Goal: Task Accomplishment & Management: Complete application form

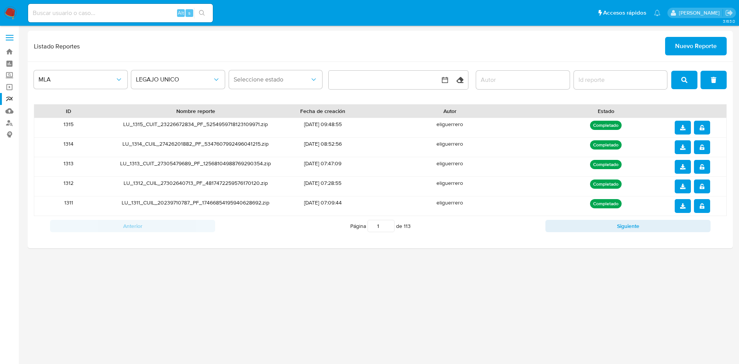
drag, startPoint x: 302, startPoint y: 333, endPoint x: 307, endPoint y: 269, distance: 64.5
click at [303, 332] on div "3.163.0" at bounding box center [380, 195] width 705 height 328
click at [692, 40] on span "Nuevo Reporte" at bounding box center [696, 46] width 42 height 17
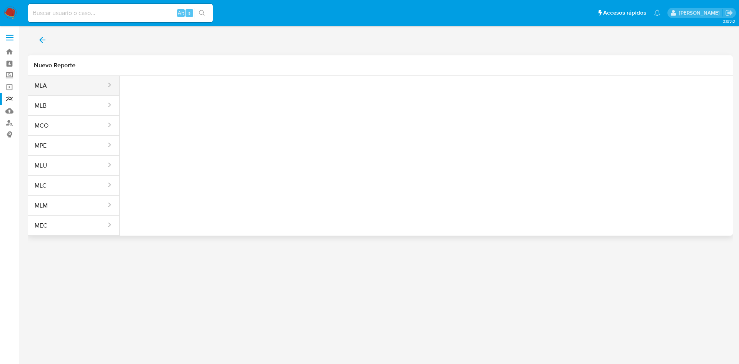
click at [88, 77] on button "MLA" at bounding box center [67, 86] width 79 height 18
click at [145, 91] on button "Seleccione una opcion" at bounding box center [168, 96] width 85 height 18
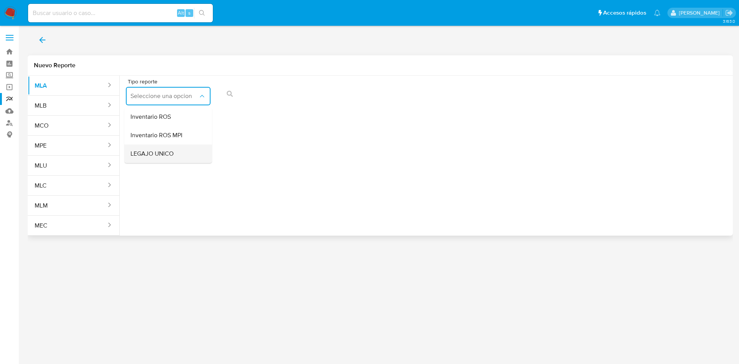
click at [163, 160] on div "LEGAJO UNICO" at bounding box center [165, 154] width 71 height 18
click at [267, 98] on span "CDI" at bounding box center [255, 96] width 68 height 8
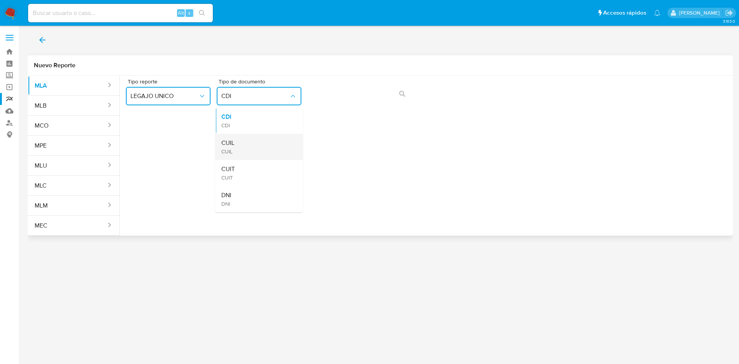
click at [250, 145] on div "CUIL CUIL" at bounding box center [256, 147] width 71 height 26
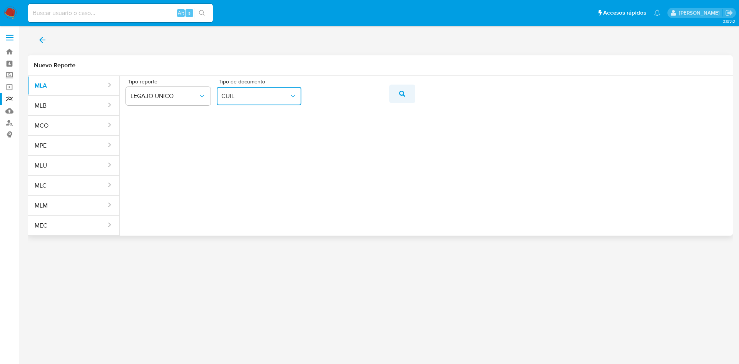
click at [401, 94] on icon "action-search" at bounding box center [402, 94] width 6 height 6
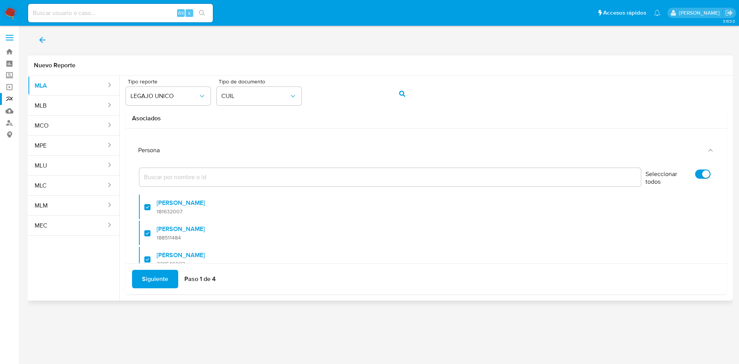
click at [695, 175] on input "Seleccionar todos" at bounding box center [702, 174] width 15 height 9
checkbox input "false"
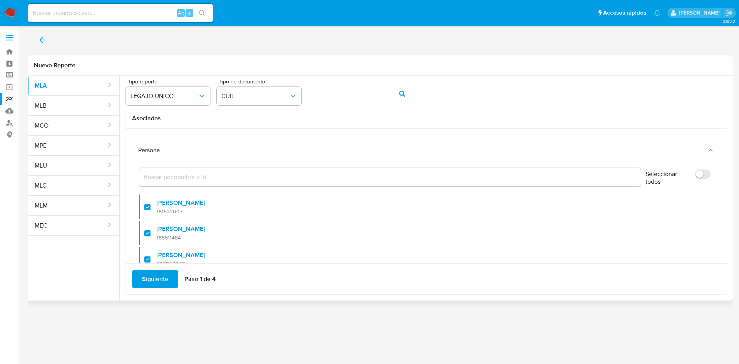
checkbox input "false"
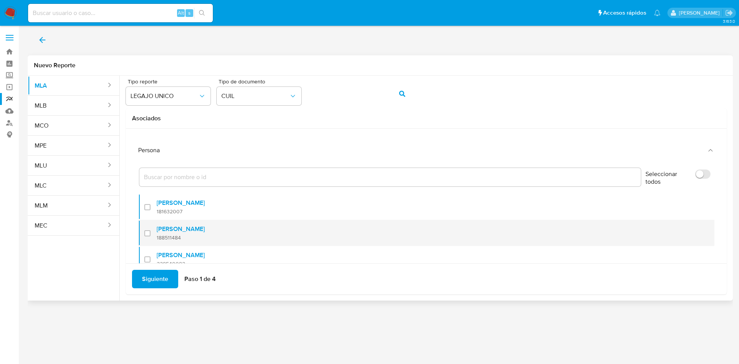
click at [151, 236] on div at bounding box center [150, 233] width 12 height 18
checkbox input "true"
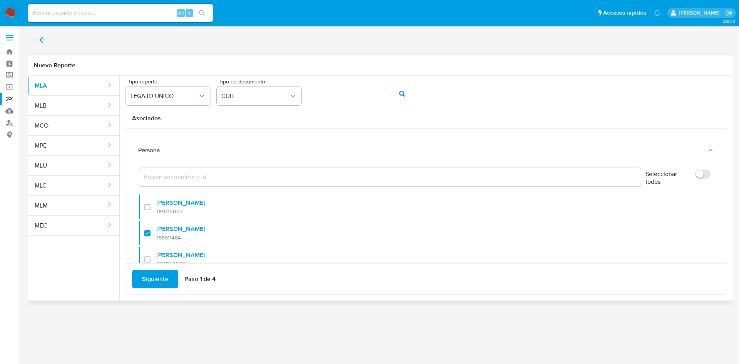
click at [154, 278] on span "Siguiente" at bounding box center [155, 279] width 26 height 17
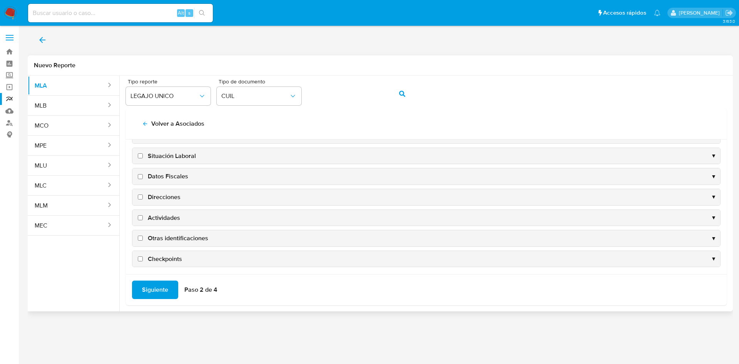
scroll to position [75, 0]
click at [163, 191] on span "Direcciones" at bounding box center [164, 194] width 33 height 8
click at [143, 192] on input "Direcciones" at bounding box center [140, 194] width 5 height 5
checkbox input "true"
click at [163, 175] on span "Datos Fiscales" at bounding box center [168, 173] width 40 height 8
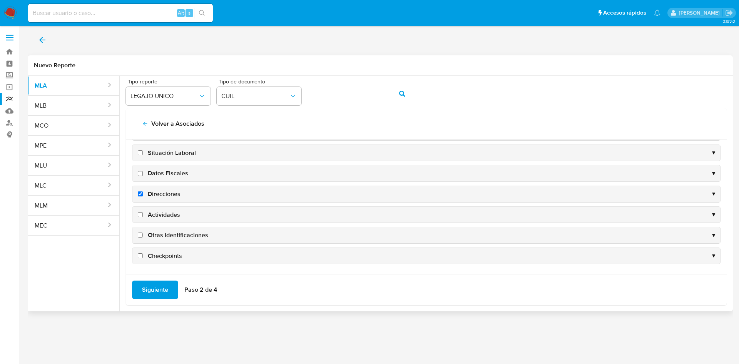
click at [143, 175] on input "Datos Fiscales" at bounding box center [140, 173] width 5 height 5
checkbox input "true"
click at [163, 215] on span "Actividades" at bounding box center [164, 215] width 32 height 8
click at [143, 215] on input "Actividades" at bounding box center [140, 214] width 5 height 5
checkbox input "true"
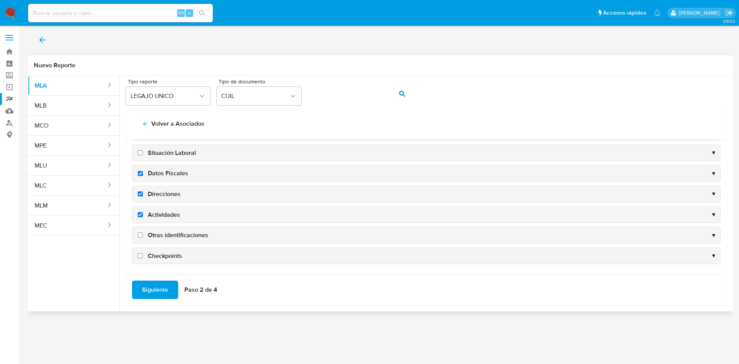
click at [168, 235] on span "Otras identificaciones" at bounding box center [178, 235] width 60 height 8
click at [143, 235] on input "Otras identificaciones" at bounding box center [140, 235] width 5 height 5
checkbox input "true"
click at [150, 297] on span "Siguiente" at bounding box center [155, 290] width 26 height 17
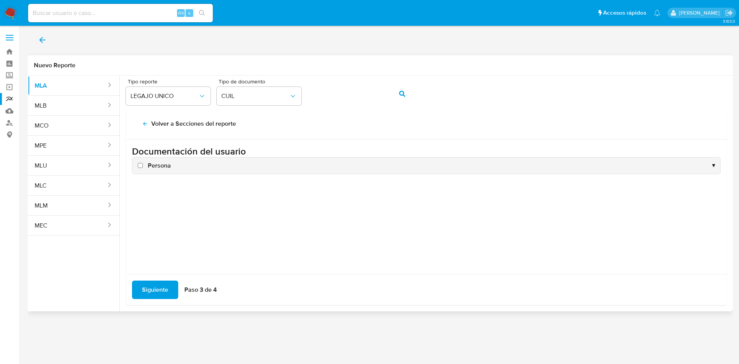
click at [155, 172] on div "Persona ▼" at bounding box center [425, 166] width 587 height 16
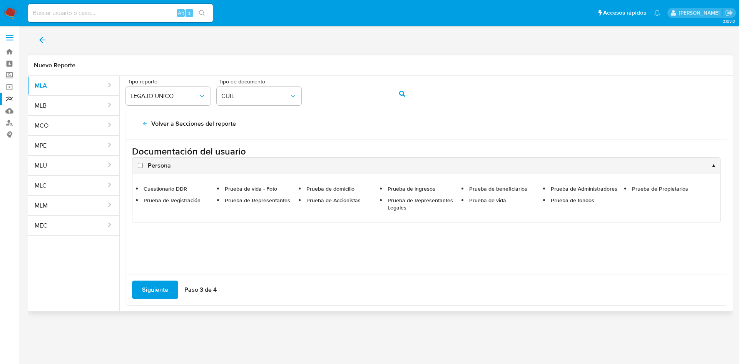
click at [158, 164] on span "Persona" at bounding box center [159, 166] width 23 height 8
click at [143, 164] on input "Persona" at bounding box center [140, 165] width 5 height 5
checkbox input "true"
click at [157, 298] on span "Siguiente" at bounding box center [155, 290] width 26 height 17
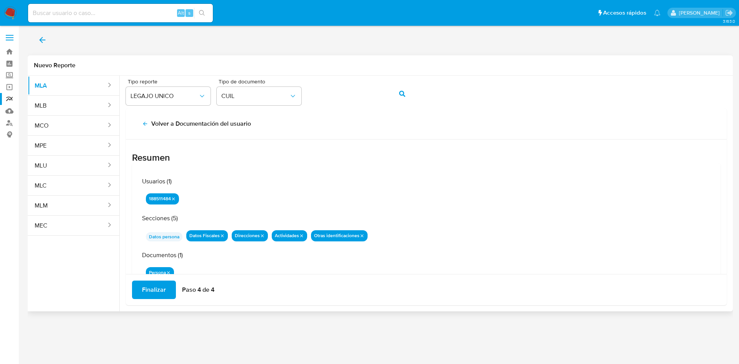
click at [145, 299] on div "Finalizar Paso 4 de 4" at bounding box center [426, 289] width 600 height 31
click at [145, 290] on span "Finalizar" at bounding box center [154, 290] width 24 height 17
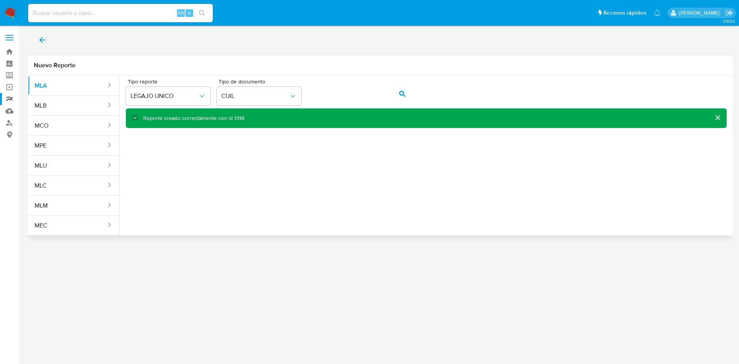
click at [43, 37] on icon "back" at bounding box center [42, 39] width 9 height 9
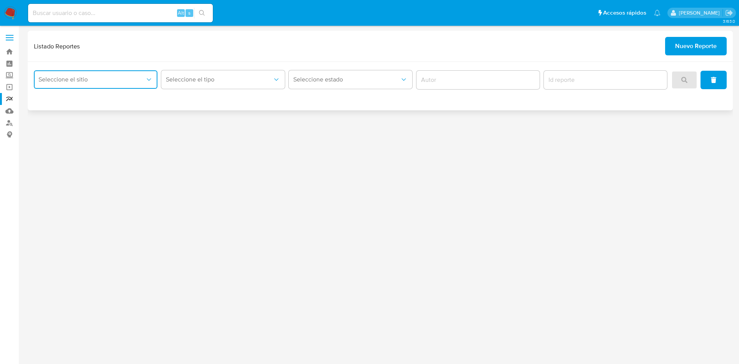
click at [115, 73] on button "Seleccione el sitio" at bounding box center [95, 79] width 123 height 18
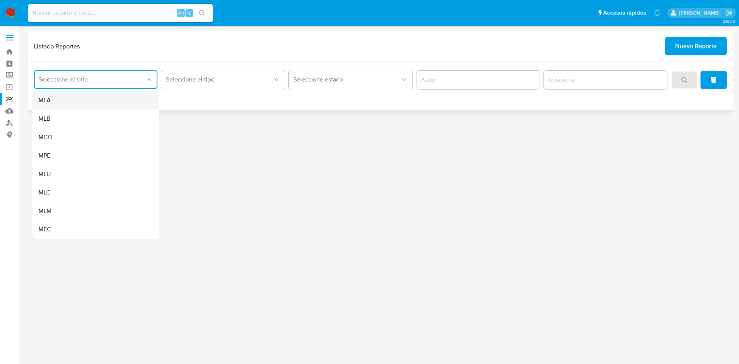
click at [106, 101] on div "MLA" at bounding box center [93, 100] width 110 height 18
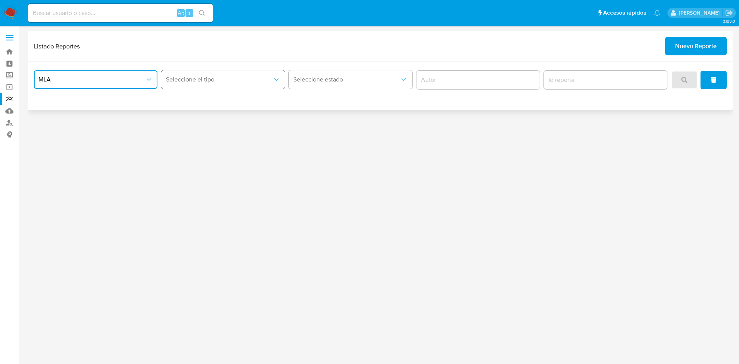
click at [183, 82] on span "Seleccione el tipo" at bounding box center [219, 80] width 107 height 8
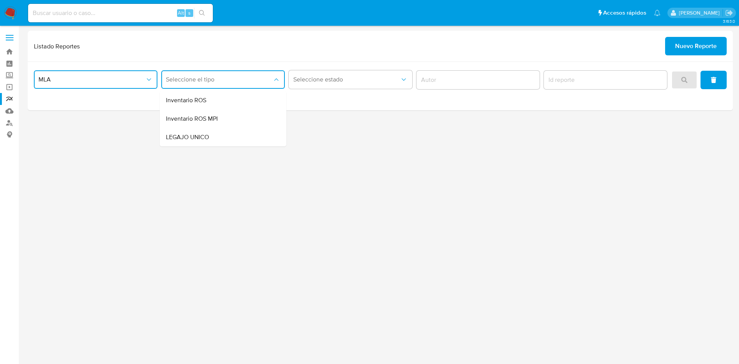
click at [195, 140] on span "LEGAJO UNICO" at bounding box center [187, 137] width 43 height 8
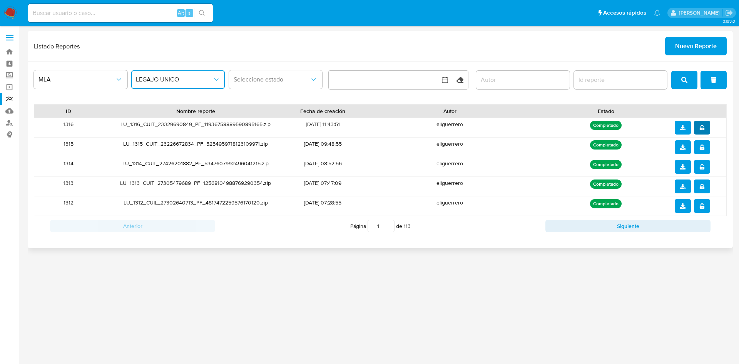
click at [703, 126] on icon "notify_security" at bounding box center [701, 127] width 5 height 5
click at [684, 127] on icon "download" at bounding box center [682, 127] width 5 height 5
click at [690, 45] on span "Nuevo Reporte" at bounding box center [696, 46] width 42 height 17
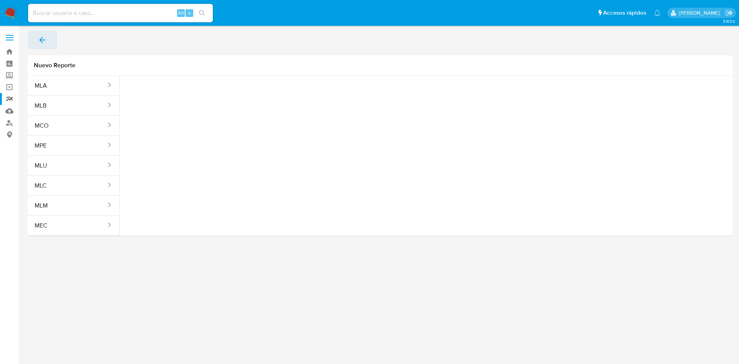
click at [33, 29] on main "3.163.0" at bounding box center [369, 182] width 739 height 364
click at [39, 39] on icon "back" at bounding box center [42, 39] width 9 height 9
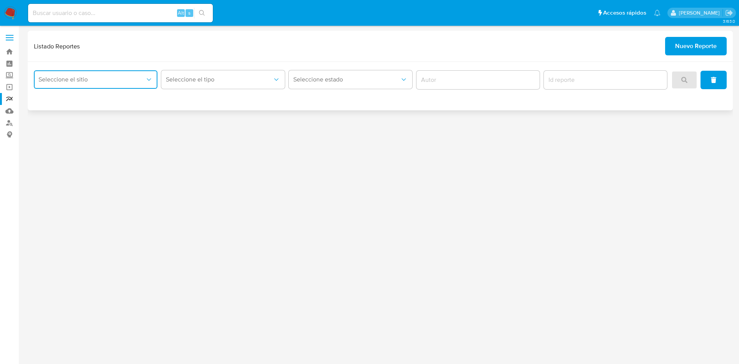
click at [135, 82] on span "Seleccione el sitio" at bounding box center [91, 80] width 107 height 8
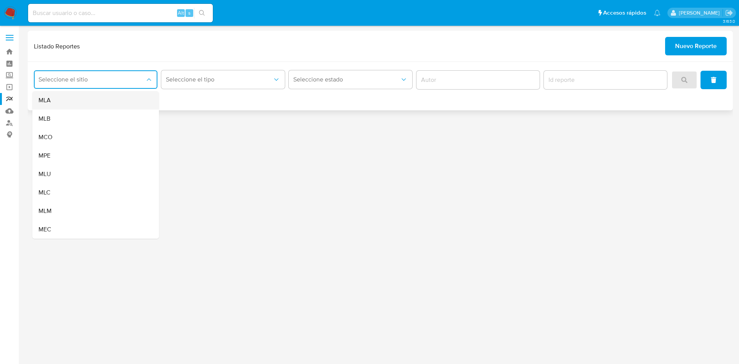
click at [128, 99] on div "MLA" at bounding box center [93, 100] width 110 height 18
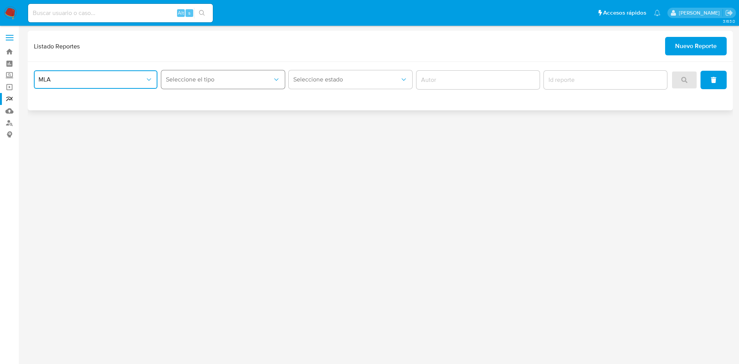
click at [209, 80] on span "Seleccione el tipo" at bounding box center [219, 80] width 107 height 8
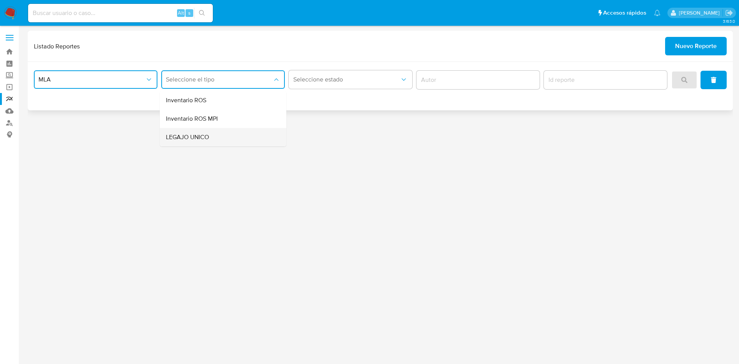
click at [231, 138] on div "LEGAJO UNICO" at bounding box center [221, 137] width 110 height 18
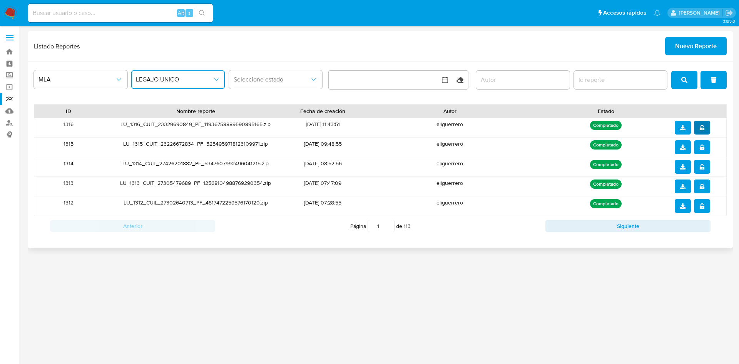
click at [700, 122] on span "notify_security" at bounding box center [701, 128] width 5 height 12
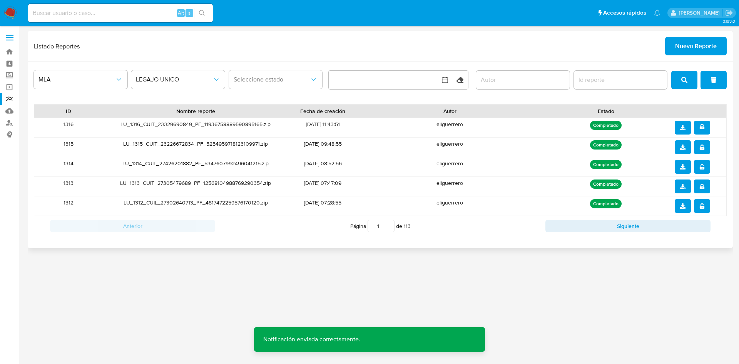
click at [685, 122] on span "download" at bounding box center [682, 128] width 5 height 12
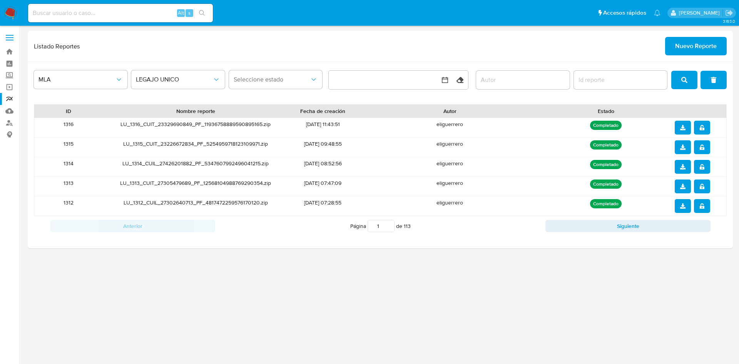
click at [415, 315] on div "3.163.0" at bounding box center [380, 195] width 705 height 328
click at [704, 130] on span "notify_security" at bounding box center [701, 128] width 5 height 12
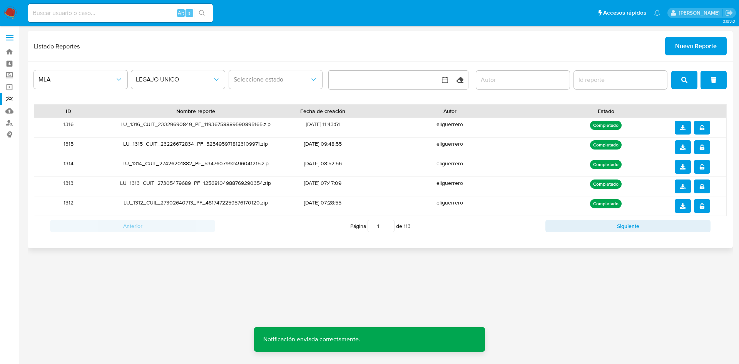
click at [678, 127] on button "download" at bounding box center [682, 128] width 16 height 14
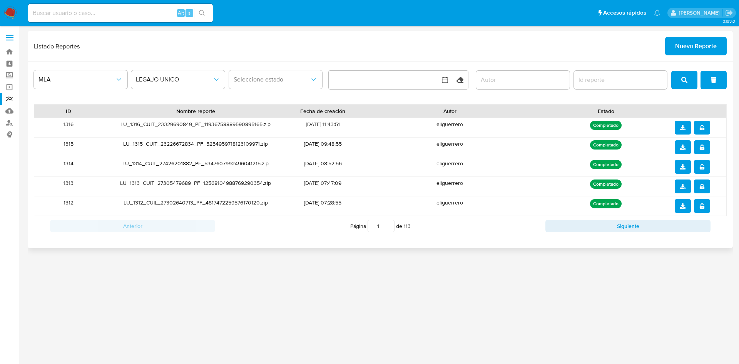
click at [687, 45] on span "Nuevo Reporte" at bounding box center [696, 46] width 42 height 17
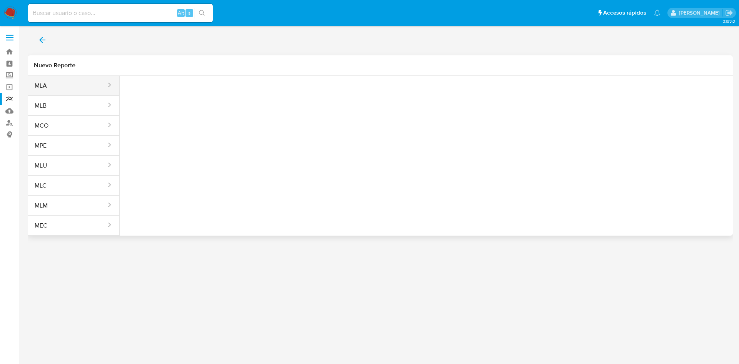
click at [52, 82] on button "MLA" at bounding box center [67, 86] width 79 height 18
click at [164, 95] on span "Seleccione una opcion" at bounding box center [164, 96] width 68 height 8
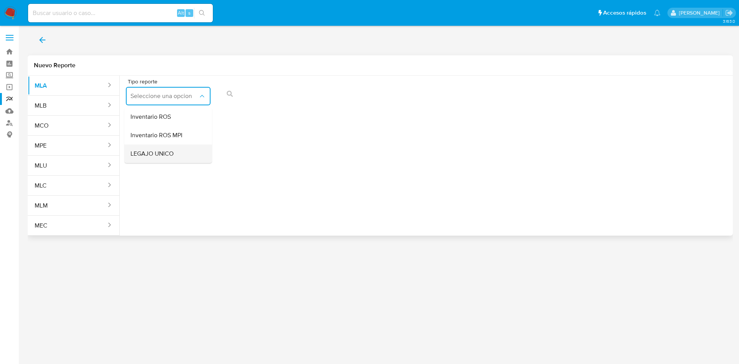
click at [167, 156] on span "LEGAJO UNICO" at bounding box center [151, 154] width 43 height 8
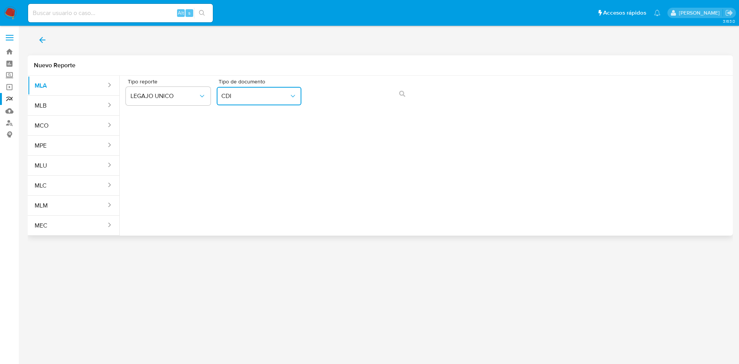
click at [286, 100] on button "CDI" at bounding box center [259, 96] width 85 height 18
click at [265, 138] on div "CUIL CUIL" at bounding box center [256, 147] width 71 height 26
click at [409, 94] on button "action-search" at bounding box center [402, 94] width 26 height 18
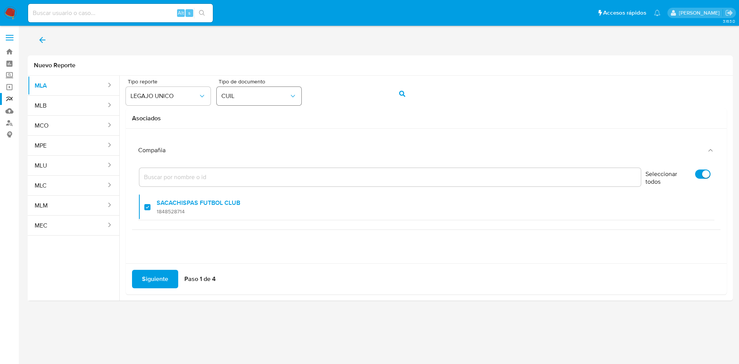
click at [265, 99] on span "CUIL" at bounding box center [255, 96] width 68 height 8
click at [253, 173] on div "CUIT CUIT" at bounding box center [256, 173] width 71 height 26
click at [395, 95] on button "action-search" at bounding box center [402, 94] width 26 height 18
click at [689, 179] on label "Seleccionar todos" at bounding box center [677, 179] width 73 height 26
click at [695, 179] on input "Seleccionar todos" at bounding box center [702, 174] width 15 height 9
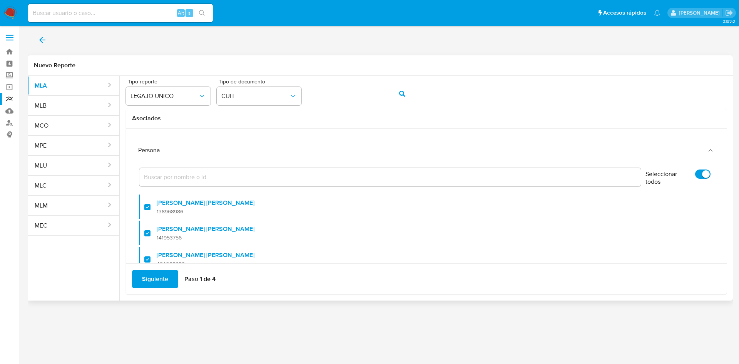
checkbox input "false"
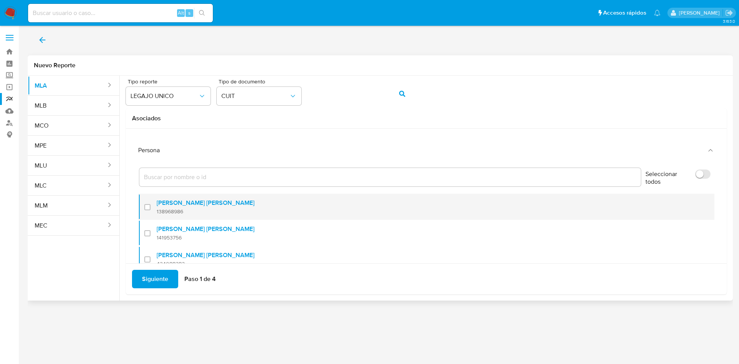
click at [148, 209] on div at bounding box center [150, 207] width 12 height 18
checkbox input "true"
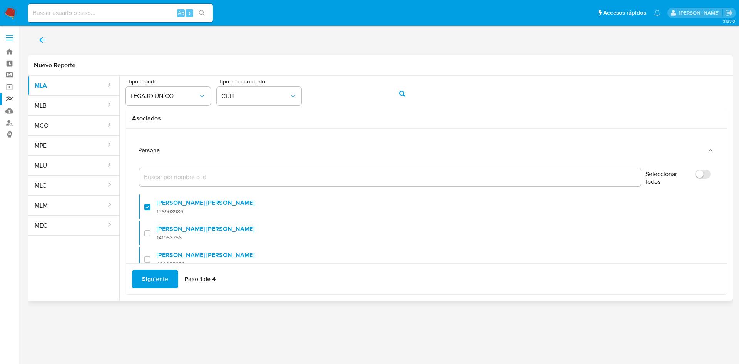
click at [145, 281] on span "Siguiente" at bounding box center [155, 279] width 26 height 17
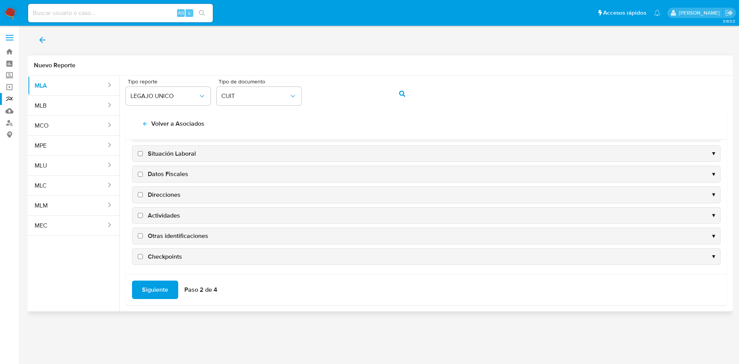
scroll to position [75, 0]
click at [164, 174] on span "Datos Fiscales" at bounding box center [168, 173] width 40 height 8
click at [143, 174] on input "Datos Fiscales" at bounding box center [140, 173] width 5 height 5
checkbox input "true"
click at [162, 193] on span "Direcciones" at bounding box center [164, 194] width 33 height 8
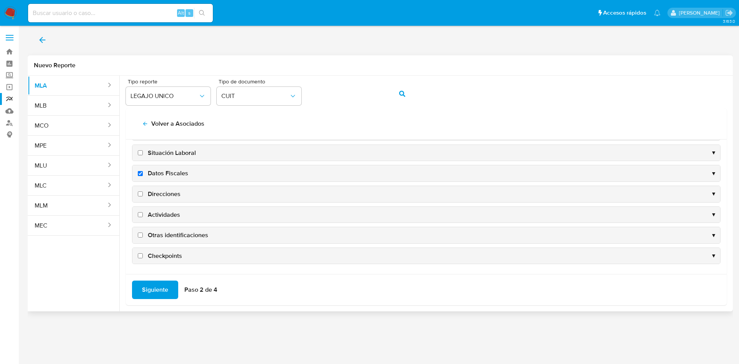
click at [143, 193] on input "Direcciones" at bounding box center [140, 194] width 5 height 5
checkbox input "true"
click at [162, 211] on span "Actividades" at bounding box center [164, 215] width 32 height 8
click at [143, 212] on input "Actividades" at bounding box center [140, 214] width 5 height 5
checkbox input "true"
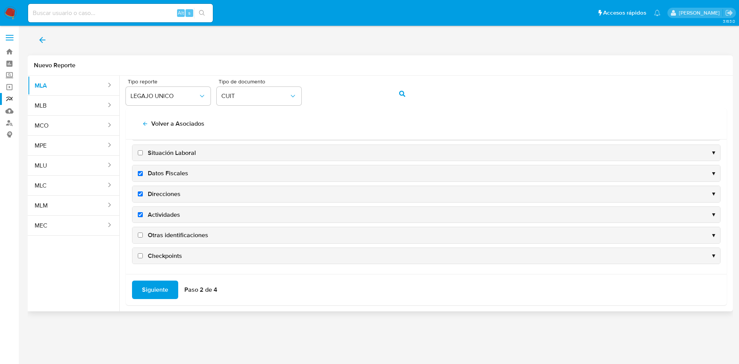
click at [176, 233] on span "Otras identificaciones" at bounding box center [178, 235] width 60 height 8
click at [143, 233] on input "Otras identificaciones" at bounding box center [140, 235] width 5 height 5
checkbox input "true"
click at [158, 290] on span "Siguiente" at bounding box center [155, 290] width 26 height 17
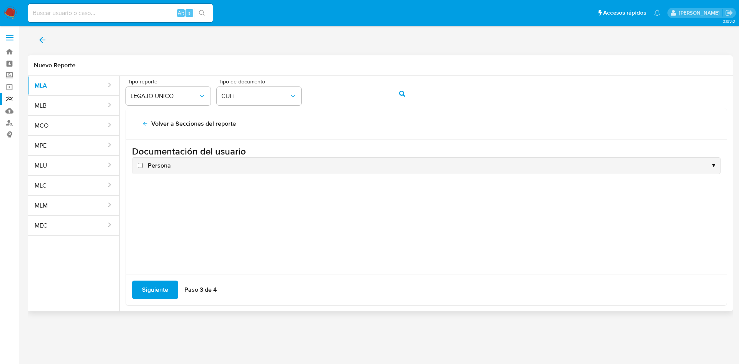
scroll to position [0, 0]
click at [151, 166] on span "Persona" at bounding box center [159, 166] width 23 height 8
click at [143, 166] on input "Persona" at bounding box center [140, 165] width 5 height 5
checkbox input "true"
click at [161, 294] on span "Siguiente" at bounding box center [155, 290] width 26 height 17
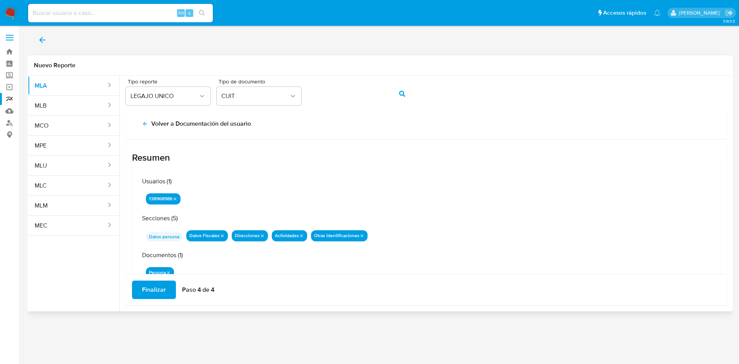
click at [162, 286] on span "Finalizar" at bounding box center [154, 290] width 24 height 17
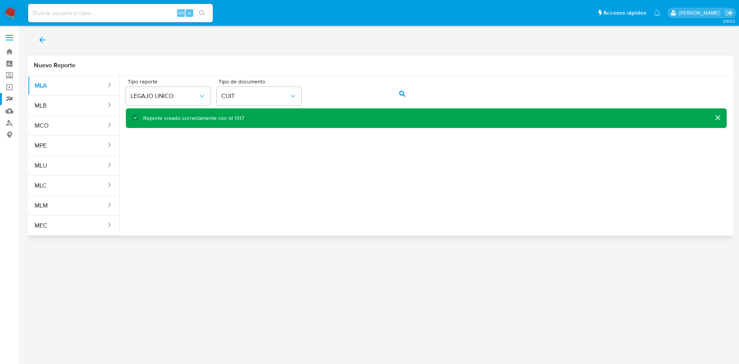
click at [36, 37] on button "back" at bounding box center [42, 40] width 29 height 18
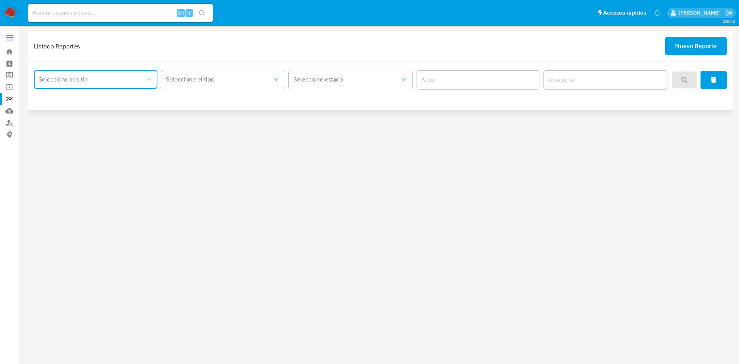
click at [64, 78] on span "Seleccione el sitio" at bounding box center [91, 80] width 107 height 8
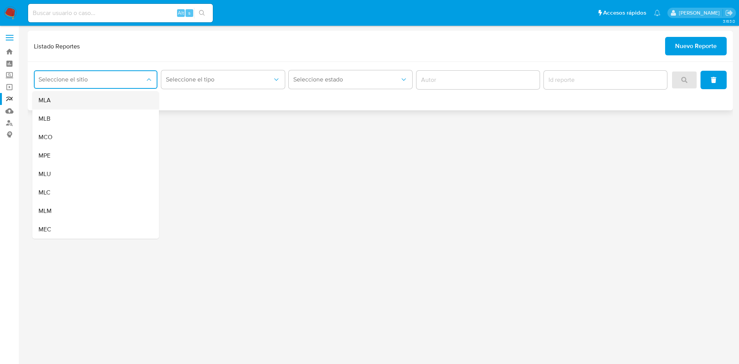
click at [67, 97] on div "MLA" at bounding box center [93, 100] width 110 height 18
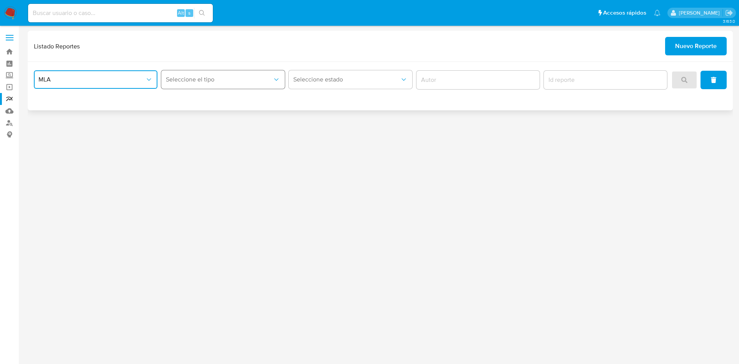
click at [187, 83] on button "Seleccione el tipo" at bounding box center [222, 79] width 123 height 18
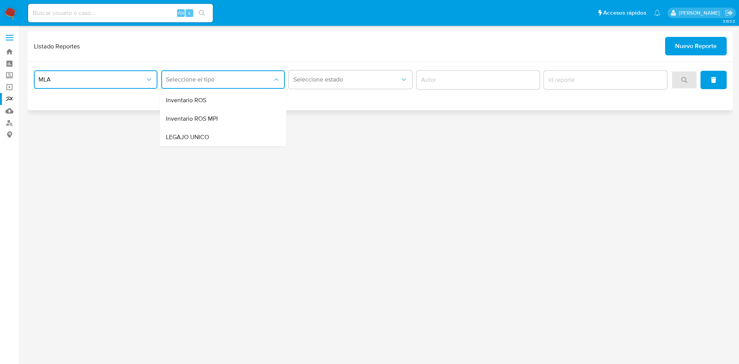
drag, startPoint x: 202, startPoint y: 130, endPoint x: 529, endPoint y: 86, distance: 329.6
click at [203, 131] on div "LEGAJO UNICO" at bounding box center [221, 137] width 110 height 18
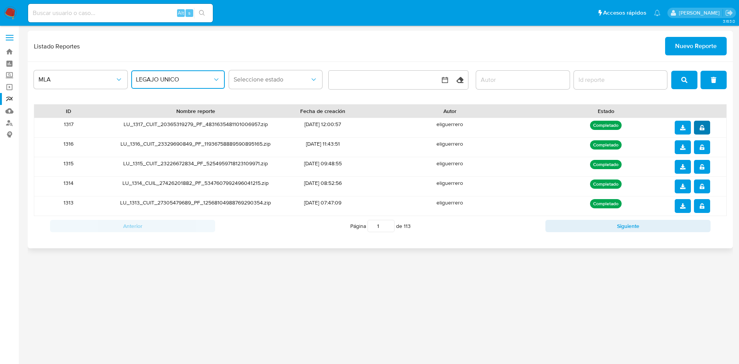
click at [700, 122] on span "notify_security" at bounding box center [701, 128] width 5 height 12
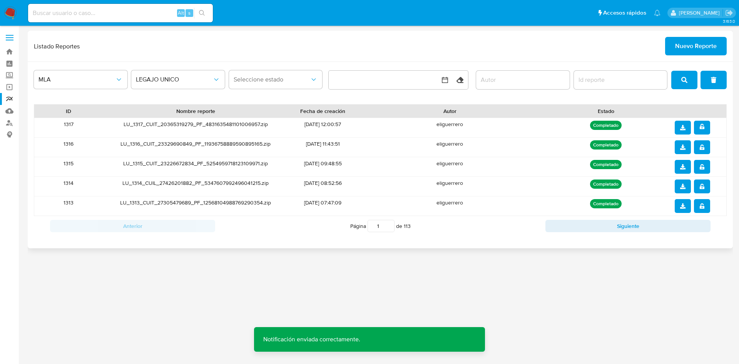
click at [682, 129] on icon "download" at bounding box center [682, 127] width 5 height 5
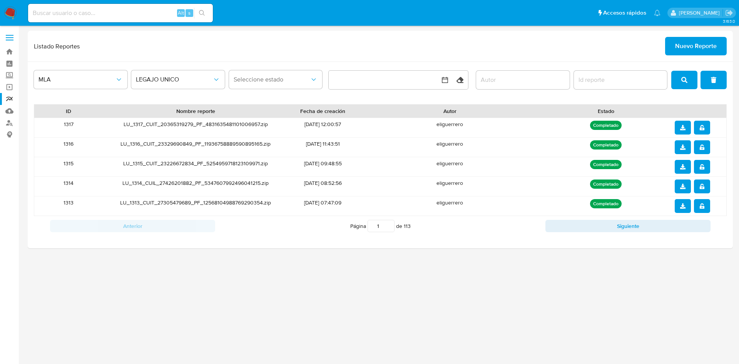
click at [260, 325] on div "3.163.0" at bounding box center [380, 195] width 705 height 328
click at [683, 46] on span "Nuevo Reporte" at bounding box center [696, 46] width 42 height 17
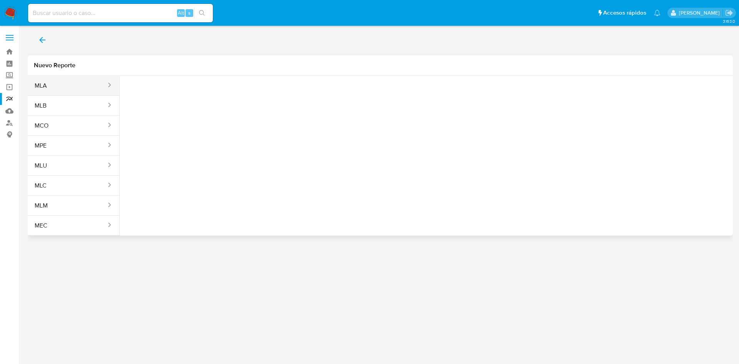
click at [47, 83] on button "MLA" at bounding box center [67, 86] width 79 height 18
click at [153, 89] on button "Seleccione una opcion" at bounding box center [168, 96] width 85 height 18
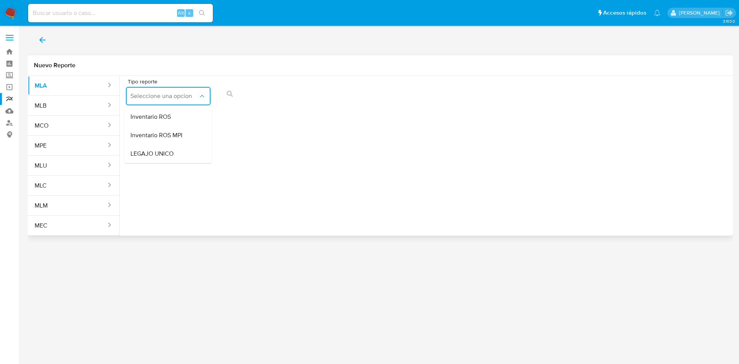
drag, startPoint x: 153, startPoint y: 151, endPoint x: 182, endPoint y: 134, distance: 34.0
click at [154, 152] on span "LEGAJO UNICO" at bounding box center [151, 154] width 43 height 8
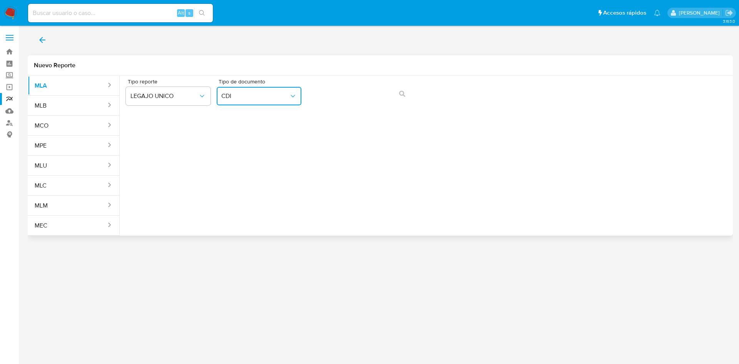
click at [293, 96] on icon "Tipo de documento" at bounding box center [292, 96] width 4 height 2
click at [247, 152] on div "CUIL CUIL" at bounding box center [256, 147] width 71 height 26
click at [392, 94] on button "action-search" at bounding box center [402, 94] width 26 height 18
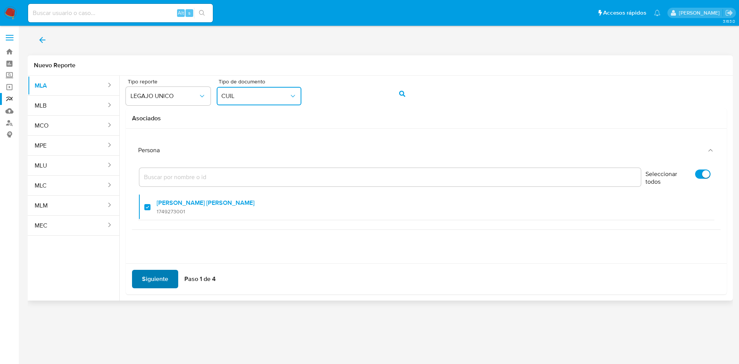
click at [148, 272] on span "Siguiente" at bounding box center [155, 279] width 26 height 17
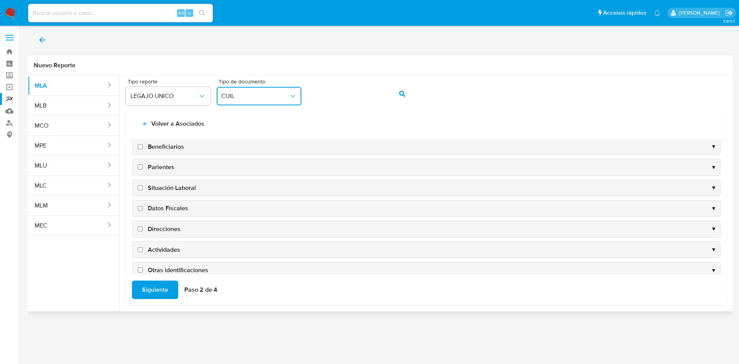
scroll to position [58, 0]
click at [166, 191] on span "Datos Fiscales" at bounding box center [168, 190] width 40 height 8
click at [143, 191] on input "Datos Fiscales" at bounding box center [140, 190] width 5 height 5
checkbox input "true"
click at [166, 208] on span "Direcciones" at bounding box center [164, 211] width 33 height 8
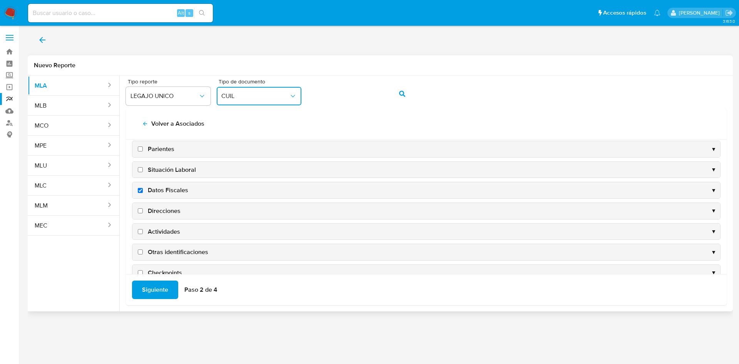
click at [143, 208] on input "Direcciones" at bounding box center [140, 210] width 5 height 5
checkbox input "true"
click at [163, 228] on span "Actividades" at bounding box center [164, 232] width 32 height 8
click at [143, 229] on input "Actividades" at bounding box center [140, 231] width 5 height 5
checkbox input "true"
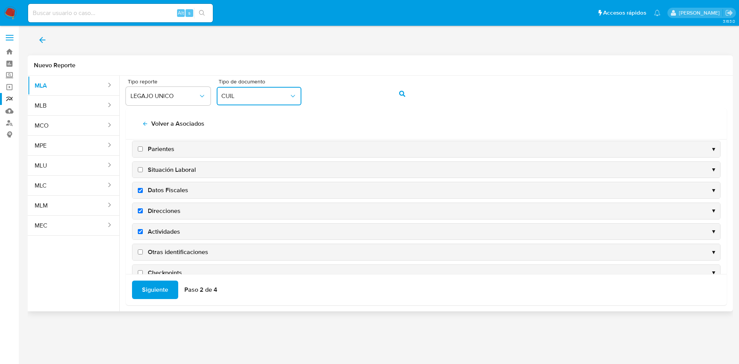
click at [168, 252] on span "Otras identificaciones" at bounding box center [178, 252] width 60 height 8
click at [143, 252] on input "Otras identificaciones" at bounding box center [140, 252] width 5 height 5
checkbox input "true"
click at [143, 288] on span "Siguiente" at bounding box center [155, 290] width 26 height 17
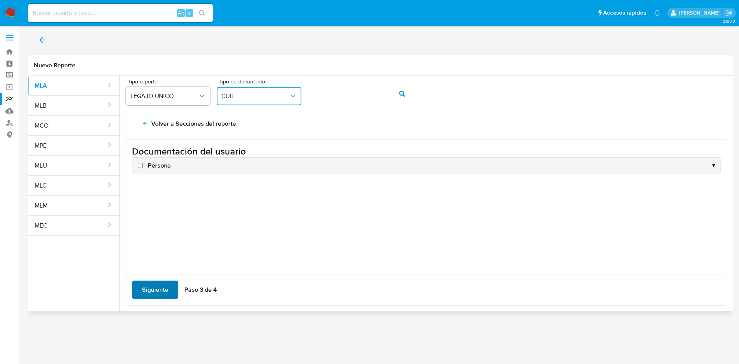
scroll to position [0, 0]
drag, startPoint x: 158, startPoint y: 162, endPoint x: 159, endPoint y: 179, distance: 17.3
click at [158, 162] on span "Persona" at bounding box center [159, 166] width 23 height 8
click at [143, 163] on input "Persona" at bounding box center [140, 165] width 5 height 5
checkbox input "true"
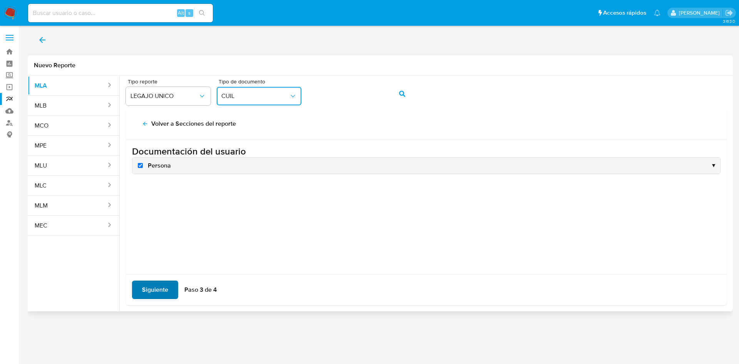
click at [155, 290] on span "Siguiente" at bounding box center [155, 290] width 26 height 17
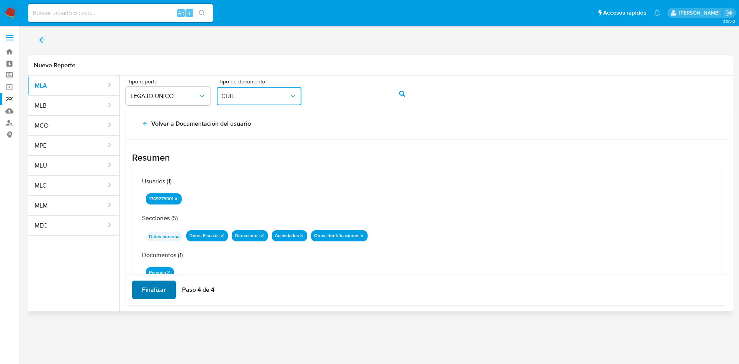
click at [149, 292] on span "Finalizar" at bounding box center [154, 290] width 24 height 17
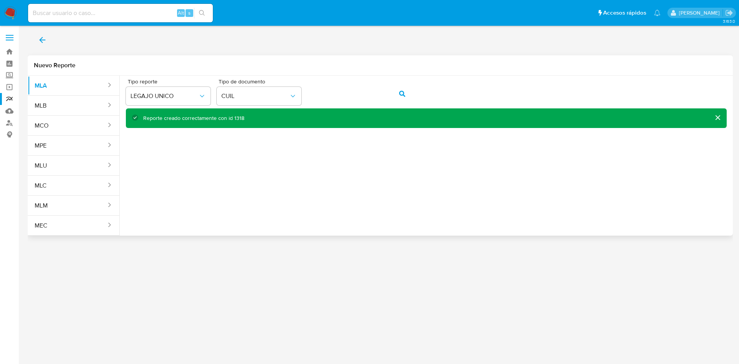
click at [40, 32] on span "back" at bounding box center [42, 40] width 9 height 17
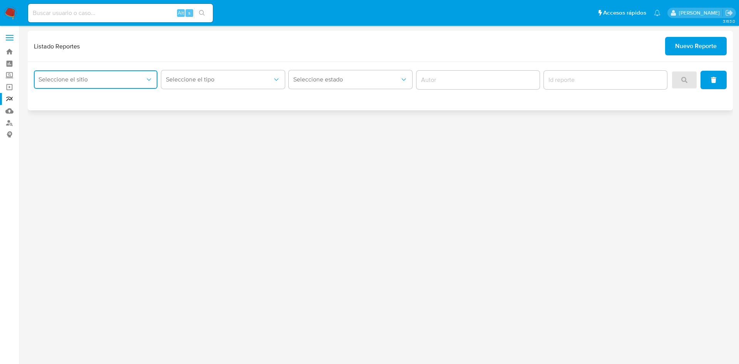
click at [48, 70] on button "Seleccione el sitio" at bounding box center [95, 79] width 123 height 18
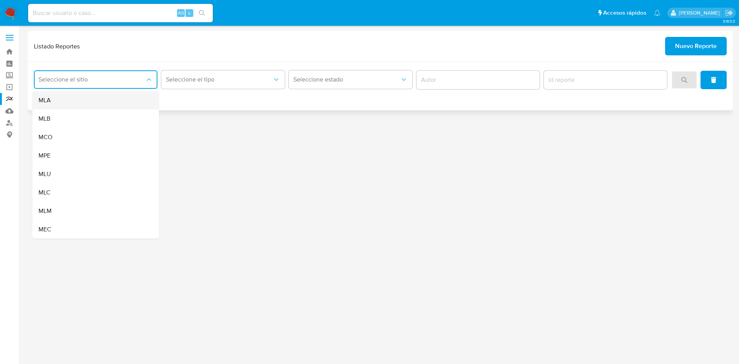
click at [52, 98] on div "MLA" at bounding box center [93, 100] width 110 height 18
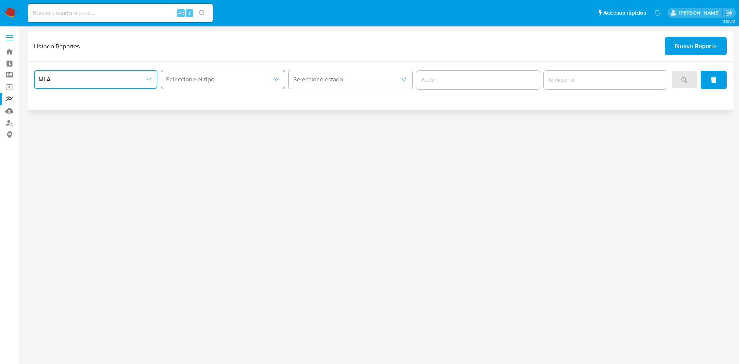
click at [218, 83] on span "Seleccione el tipo" at bounding box center [219, 80] width 107 height 8
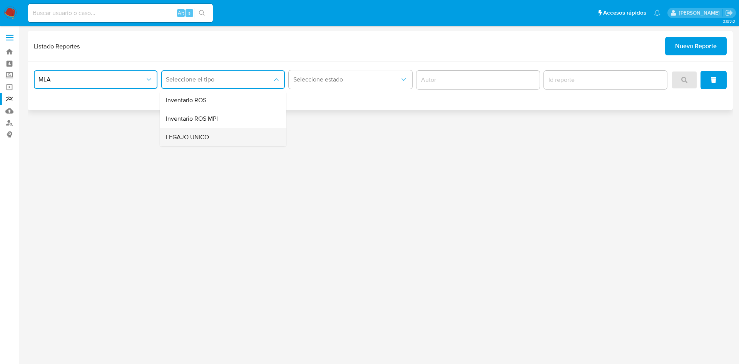
click at [221, 133] on div "LEGAJO UNICO" at bounding box center [221, 137] width 110 height 18
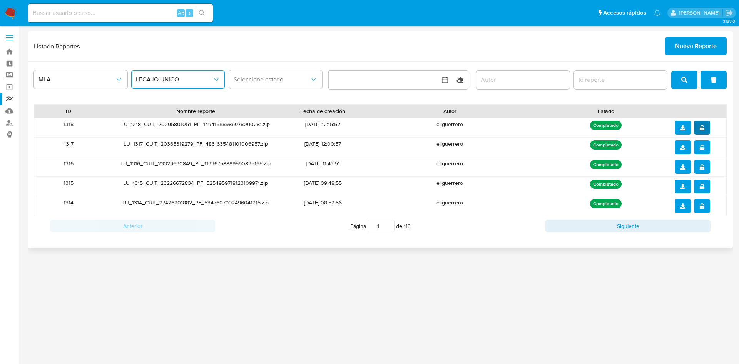
click at [707, 130] on button "notify_security" at bounding box center [702, 128] width 16 height 14
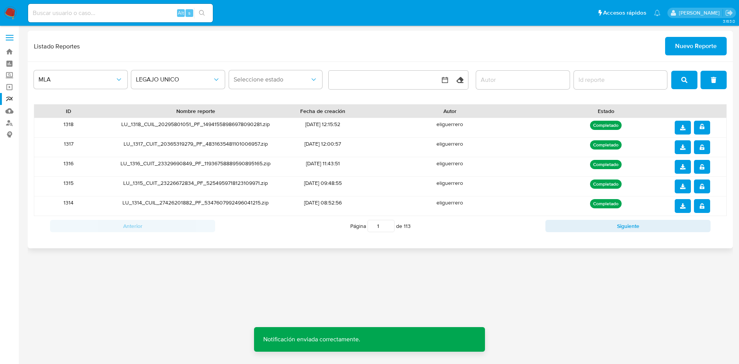
click at [676, 127] on button "download" at bounding box center [682, 128] width 16 height 14
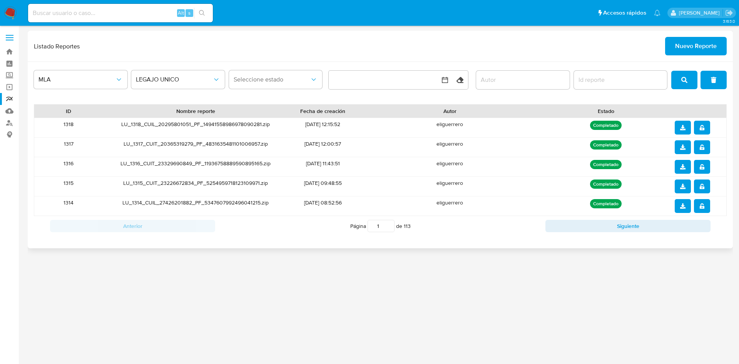
click at [682, 50] on span "Nuevo Reporte" at bounding box center [696, 46] width 42 height 17
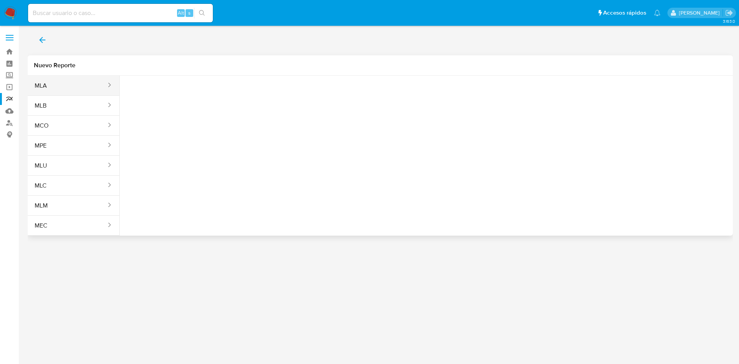
click at [108, 87] on icon "sites" at bounding box center [109, 85] width 8 height 8
click at [94, 87] on button "MLA" at bounding box center [67, 86] width 79 height 18
click at [157, 87] on button "Seleccione una opcion" at bounding box center [168, 96] width 85 height 18
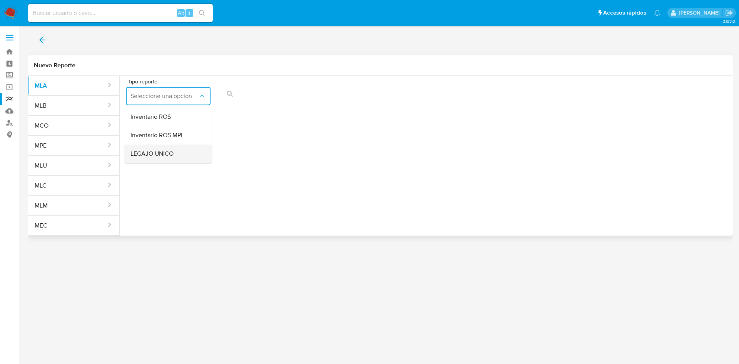
click at [174, 148] on div "LEGAJO UNICO" at bounding box center [165, 154] width 71 height 18
click at [292, 95] on icon "Tipo de documento" at bounding box center [292, 96] width 8 height 8
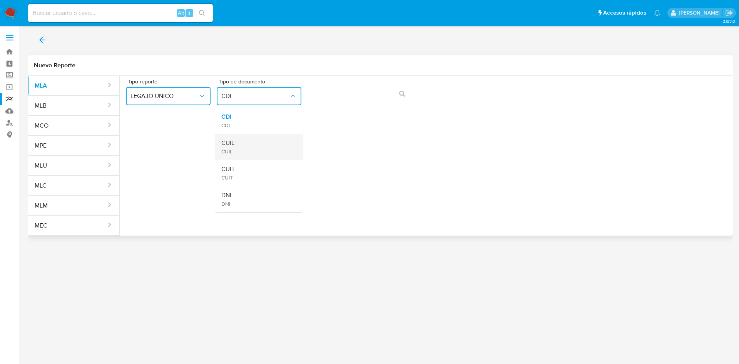
click at [254, 139] on div "CUIL CUIL" at bounding box center [256, 147] width 71 height 26
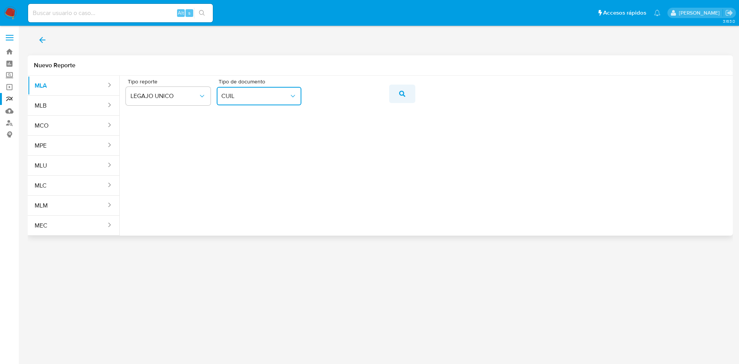
click at [410, 97] on button "action-search" at bounding box center [402, 94] width 26 height 18
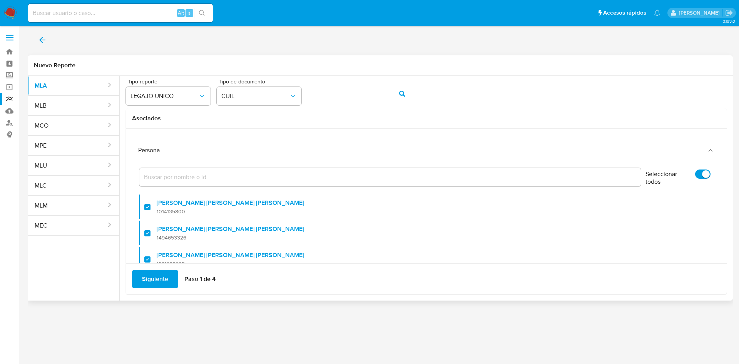
click at [695, 173] on input "Seleccionar todos" at bounding box center [702, 174] width 15 height 9
checkbox input "false"
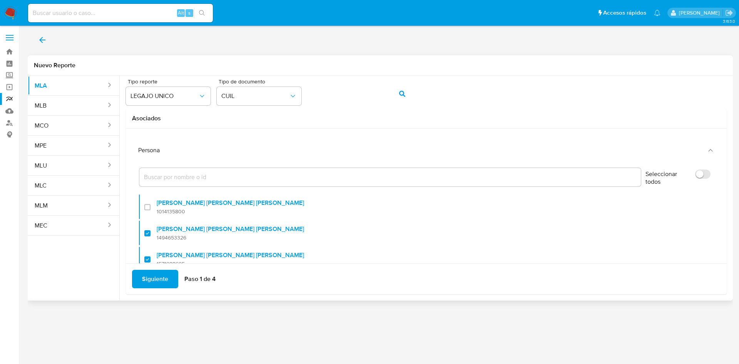
checkbox input "false"
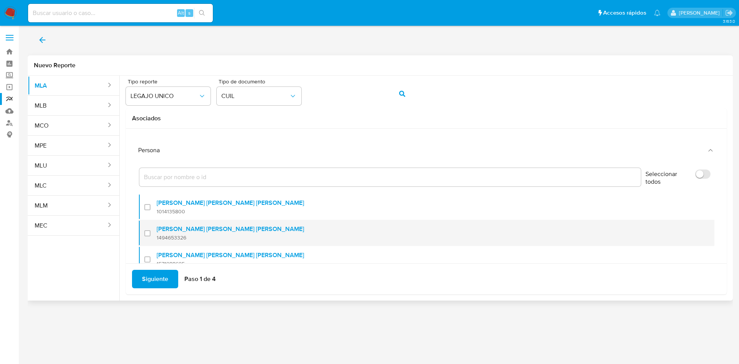
click at [147, 231] on div at bounding box center [150, 233] width 12 height 18
checkbox input "true"
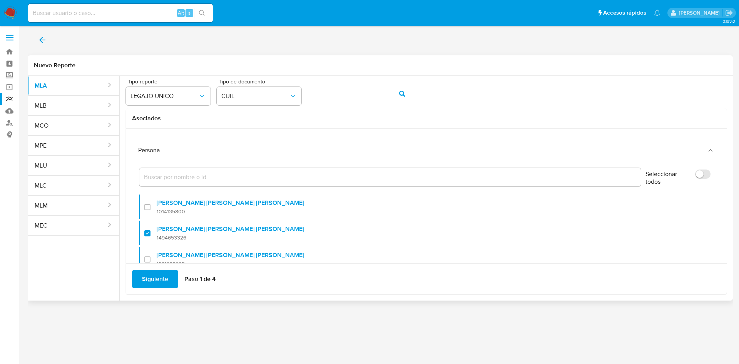
click at [155, 281] on span "Siguiente" at bounding box center [155, 279] width 26 height 17
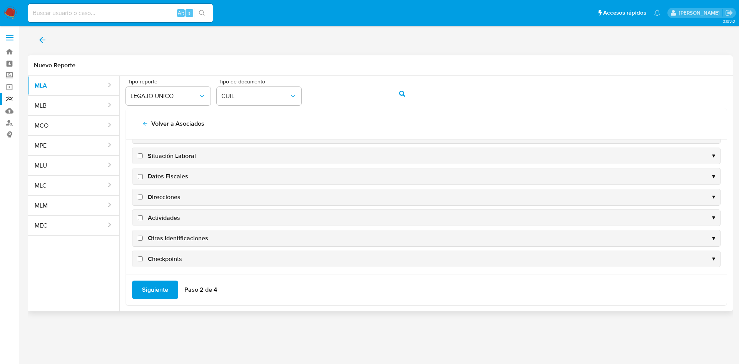
scroll to position [75, 0]
click at [152, 176] on span "Datos Fiscales" at bounding box center [168, 173] width 40 height 8
click at [143, 176] on input "Datos Fiscales" at bounding box center [140, 173] width 5 height 5
checkbox input "true"
click at [157, 190] on span "Direcciones" at bounding box center [164, 194] width 33 height 8
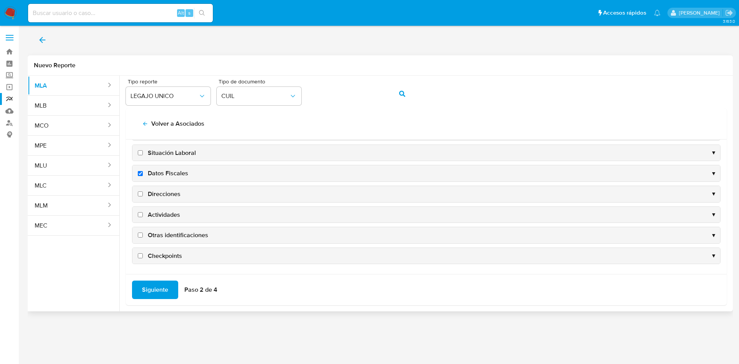
click at [143, 192] on input "Direcciones" at bounding box center [140, 194] width 5 height 5
checkbox input "true"
click at [162, 214] on span "Actividades" at bounding box center [164, 215] width 32 height 8
click at [143, 214] on input "Actividades" at bounding box center [140, 214] width 5 height 5
checkbox input "true"
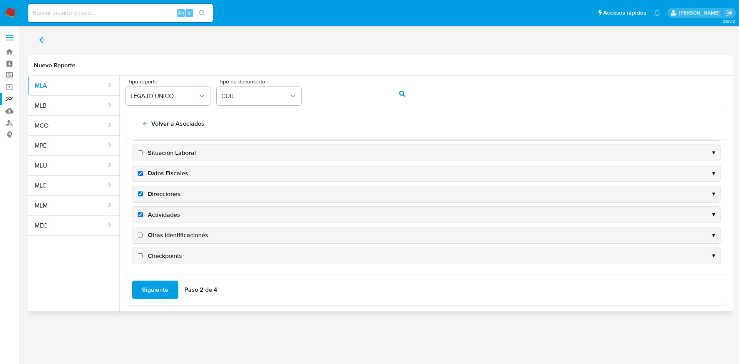
click at [172, 233] on span "Otras identificaciones" at bounding box center [178, 235] width 60 height 8
click at [143, 233] on input "Otras identificaciones" at bounding box center [140, 235] width 5 height 5
checkbox input "true"
click at [152, 293] on span "Siguiente" at bounding box center [155, 290] width 26 height 17
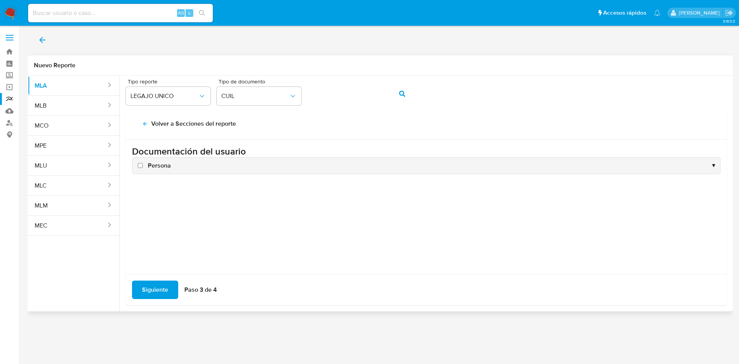
click at [153, 168] on span "Persona" at bounding box center [159, 166] width 23 height 8
click at [143, 168] on input "Persona" at bounding box center [140, 165] width 5 height 5
checkbox input "true"
click at [164, 288] on span "Siguiente" at bounding box center [155, 290] width 26 height 17
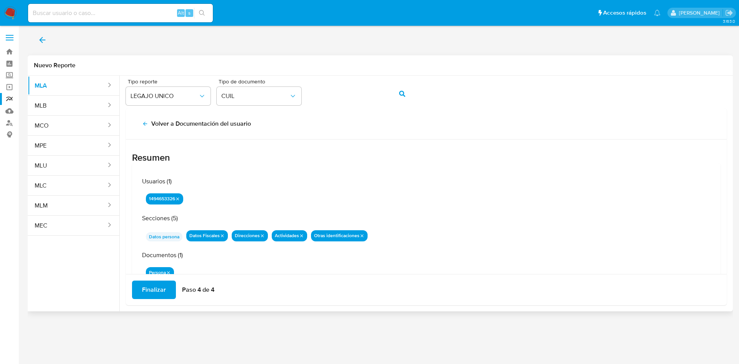
click at [153, 285] on span "Finalizar" at bounding box center [154, 290] width 24 height 17
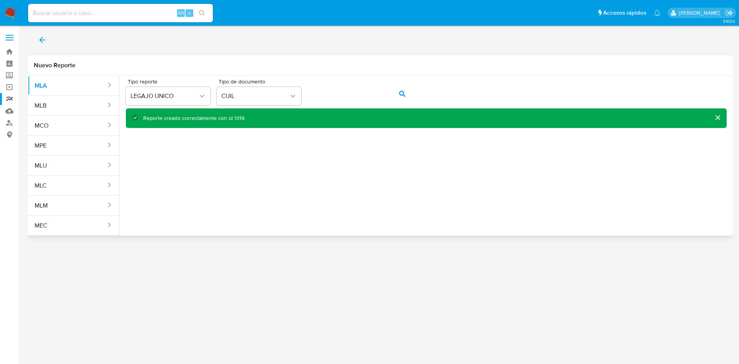
click at [47, 37] on icon "back" at bounding box center [42, 39] width 9 height 9
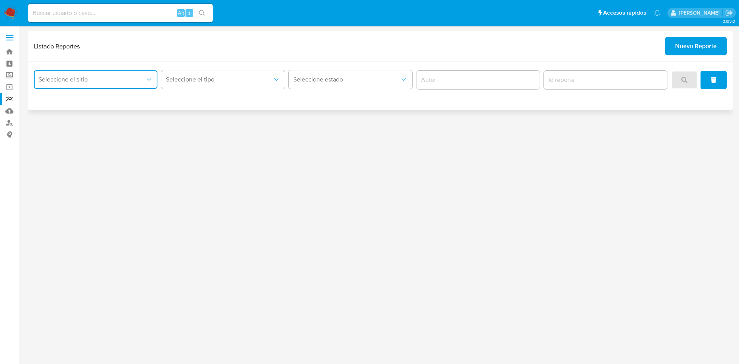
click at [116, 81] on span "Seleccione el sitio" at bounding box center [91, 80] width 107 height 8
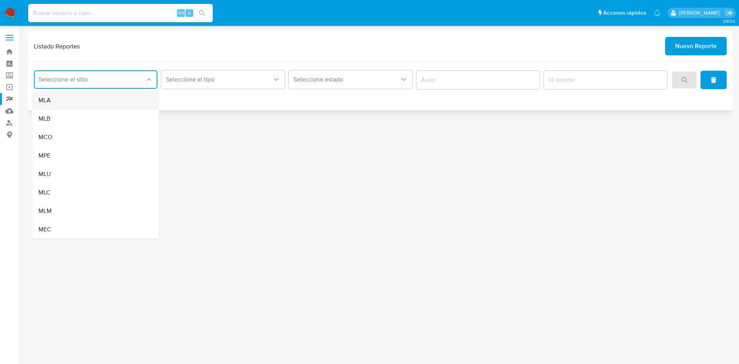
click at [100, 102] on div "MLA" at bounding box center [93, 100] width 110 height 18
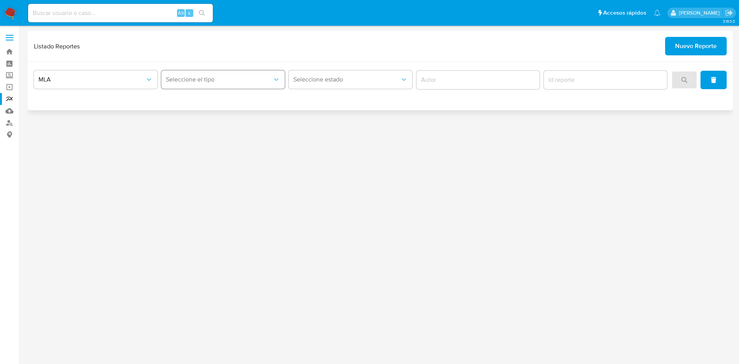
drag, startPoint x: 204, startPoint y: 100, endPoint x: 216, endPoint y: 83, distance: 20.8
click at [206, 100] on div "MLA Seleccione el tipo Seleccione estado" at bounding box center [380, 86] width 705 height 48
click at [216, 83] on span "Seleccione el tipo" at bounding box center [219, 80] width 107 height 8
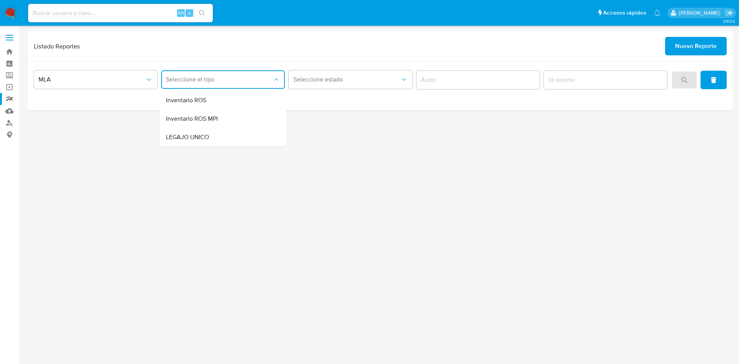
click at [216, 140] on div "LEGAJO UNICO" at bounding box center [221, 137] width 110 height 18
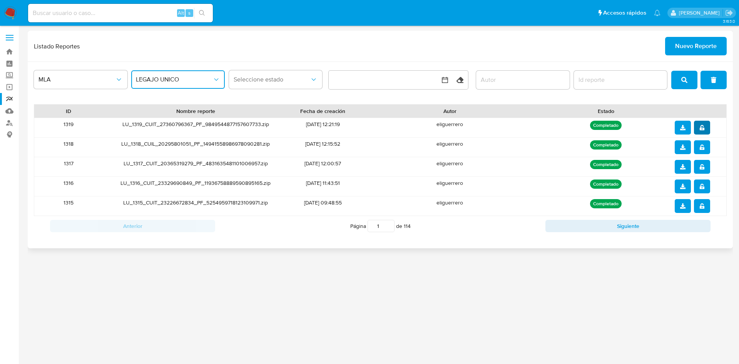
click at [705, 128] on button "notify_security" at bounding box center [702, 128] width 16 height 14
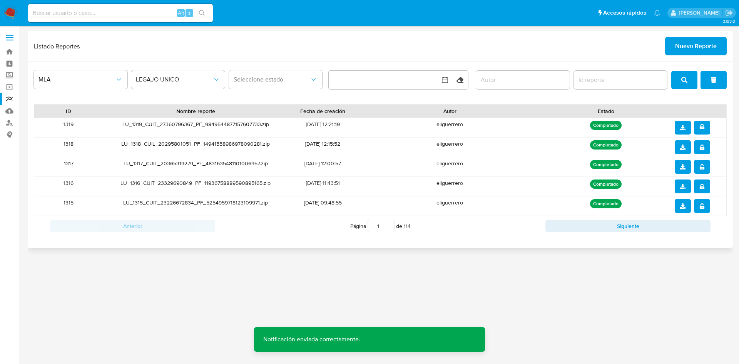
click at [687, 128] on button "download" at bounding box center [682, 128] width 16 height 14
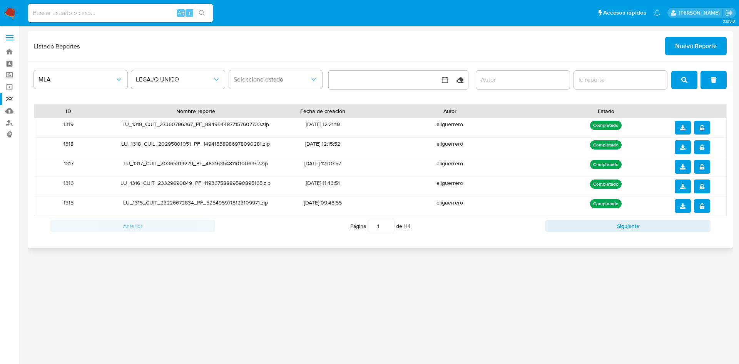
click at [691, 43] on span "Nuevo Reporte" at bounding box center [696, 46] width 42 height 17
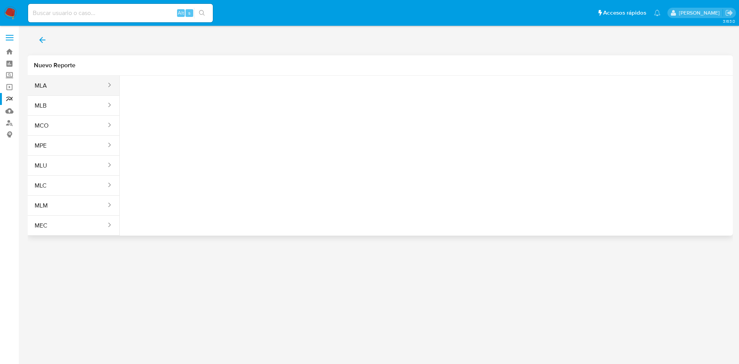
click at [63, 81] on button "MLA" at bounding box center [67, 86] width 79 height 18
click at [143, 98] on span "Seleccione una opcion" at bounding box center [164, 96] width 68 height 8
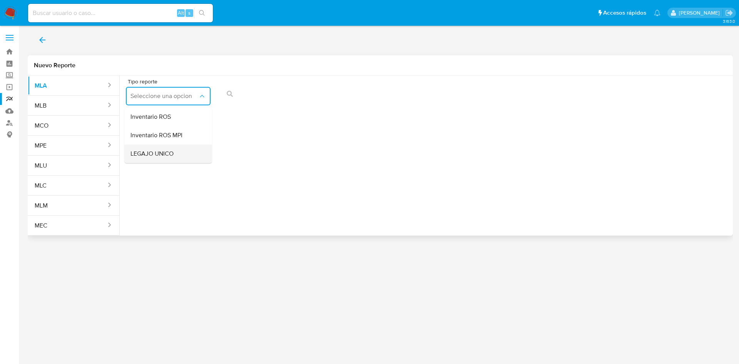
click at [154, 153] on span "LEGAJO UNICO" at bounding box center [151, 154] width 43 height 8
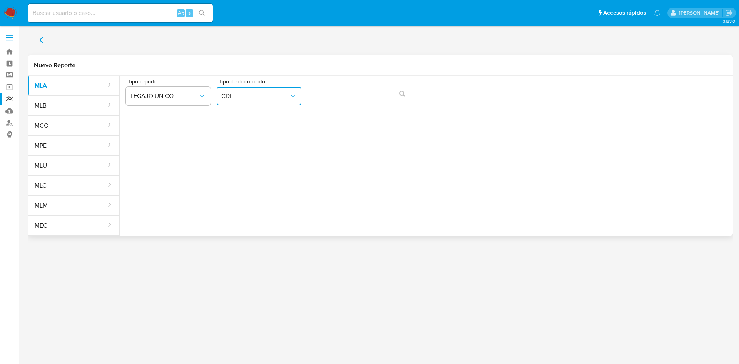
click at [283, 96] on span "CDI" at bounding box center [255, 96] width 68 height 8
click at [263, 136] on div "CUIL CUIL" at bounding box center [256, 147] width 71 height 26
click at [400, 91] on icon "action-search" at bounding box center [402, 94] width 6 height 6
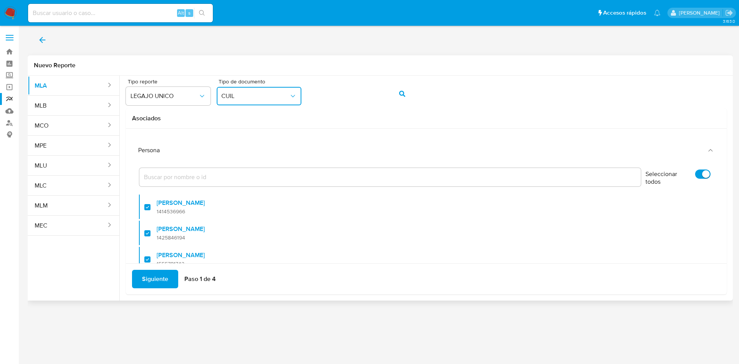
click at [695, 176] on input "Seleccionar todos" at bounding box center [702, 174] width 15 height 9
checkbox input "false"
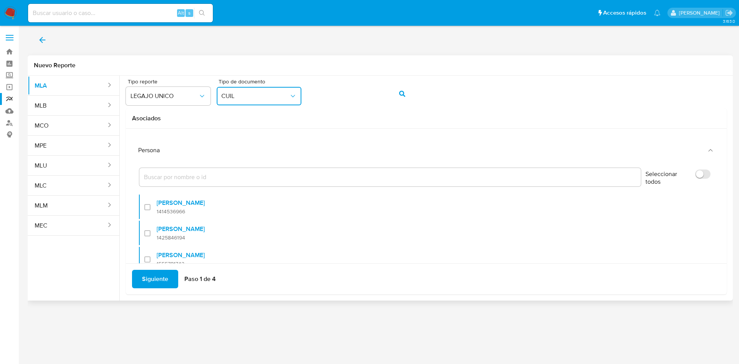
checkbox input "false"
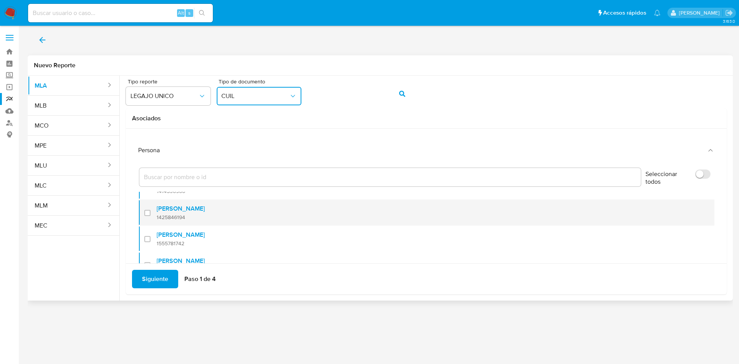
scroll to position [32, 0]
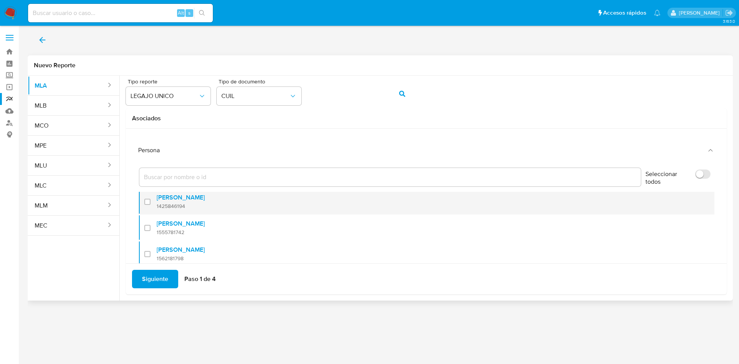
click at [160, 205] on span "1425846194" at bounding box center [181, 206] width 48 height 7
checkbox input "true"
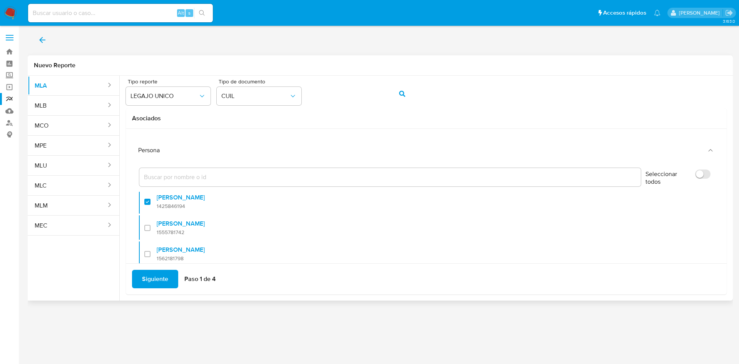
click at [155, 276] on span "Siguiente" at bounding box center [155, 279] width 26 height 17
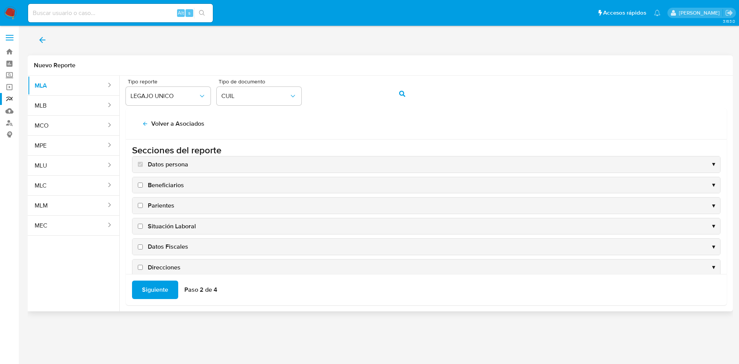
scroll to position [0, 0]
click at [166, 223] on span "Situación Laboral" at bounding box center [172, 227] width 48 height 8
click at [143, 225] on input "Situación Laboral" at bounding box center [140, 227] width 5 height 5
checkbox input "true"
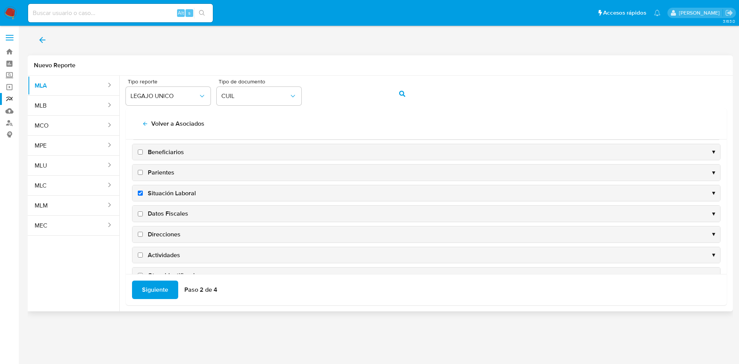
scroll to position [58, 0]
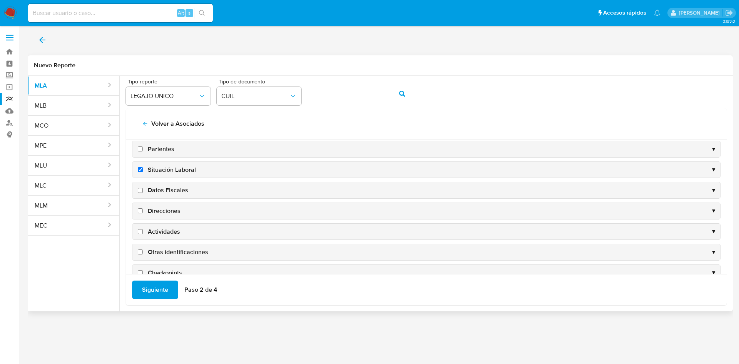
click at [152, 187] on span "Datos Fiscales" at bounding box center [168, 190] width 40 height 8
click at [143, 188] on input "Datos Fiscales" at bounding box center [140, 190] width 5 height 5
checkbox input "true"
click at [157, 212] on span "Direcciones" at bounding box center [164, 211] width 33 height 8
click at [143, 212] on input "Direcciones" at bounding box center [140, 210] width 5 height 5
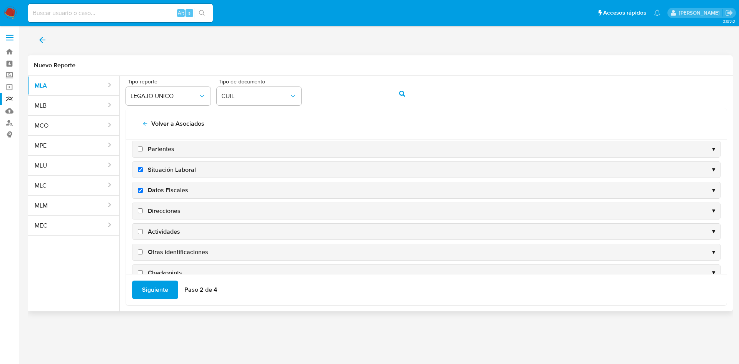
checkbox input "true"
click at [164, 233] on span "Actividades" at bounding box center [164, 232] width 32 height 8
click at [143, 233] on input "Actividades" at bounding box center [140, 231] width 5 height 5
checkbox input "true"
click at [150, 301] on div "Siguiente Paso 2 de 4" at bounding box center [426, 289] width 600 height 31
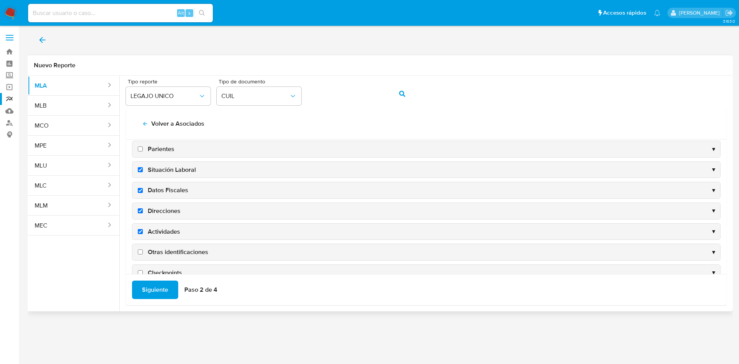
click at [151, 295] on span "Siguiente" at bounding box center [155, 290] width 26 height 17
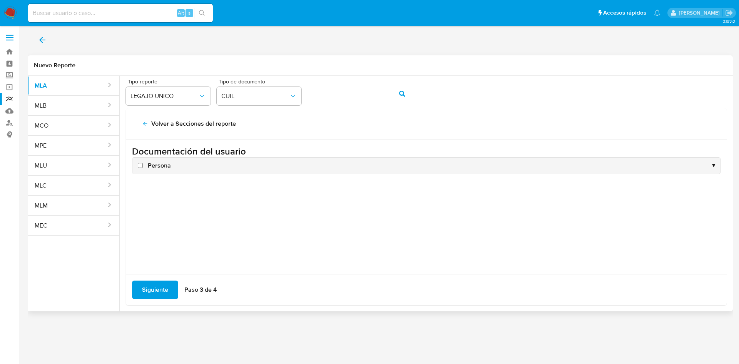
click at [159, 164] on span "Persona" at bounding box center [159, 166] width 23 height 8
click at [143, 164] on input "Persona" at bounding box center [140, 165] width 5 height 5
checkbox input "true"
click at [147, 294] on span "Siguiente" at bounding box center [155, 290] width 26 height 17
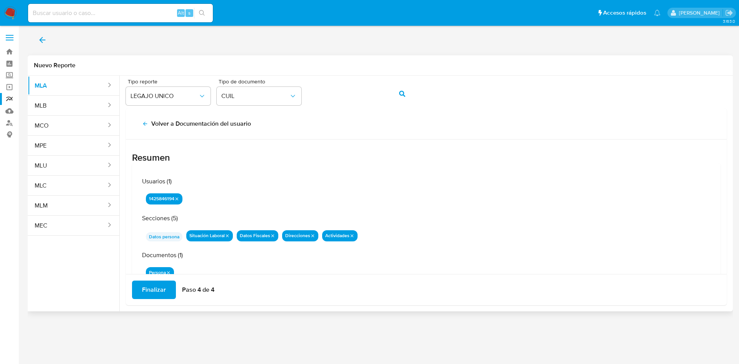
scroll to position [25, 0]
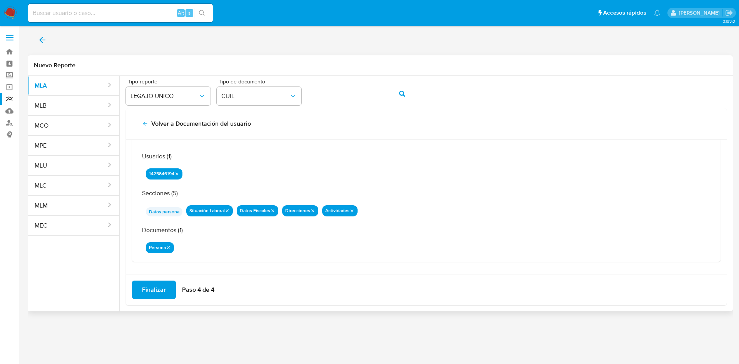
click at [154, 285] on span "Finalizar" at bounding box center [154, 290] width 24 height 17
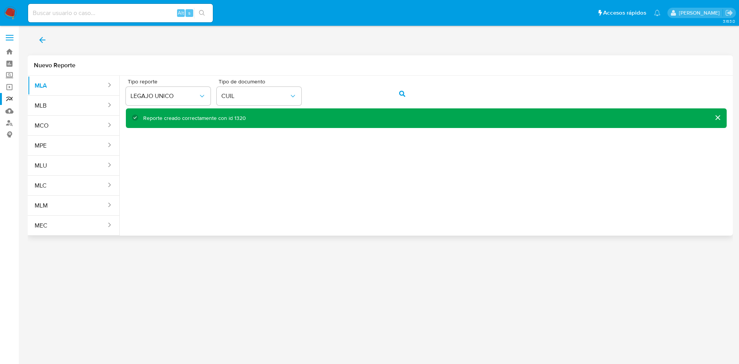
click at [37, 37] on button "back" at bounding box center [42, 40] width 29 height 18
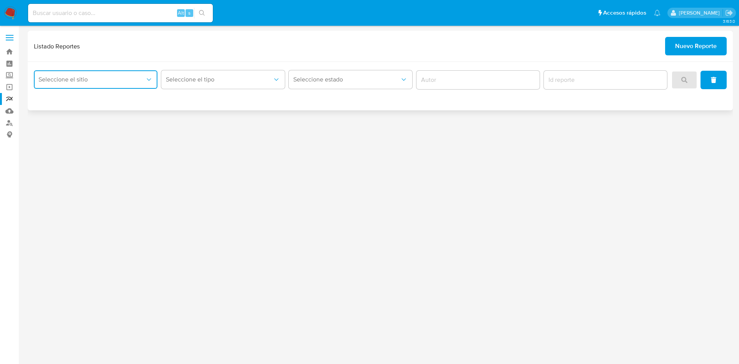
click at [130, 72] on button "Seleccione el sitio" at bounding box center [95, 79] width 123 height 18
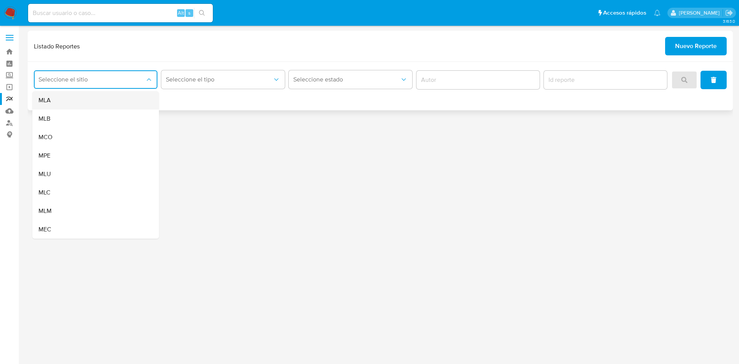
click at [115, 95] on div "MLA" at bounding box center [93, 100] width 110 height 18
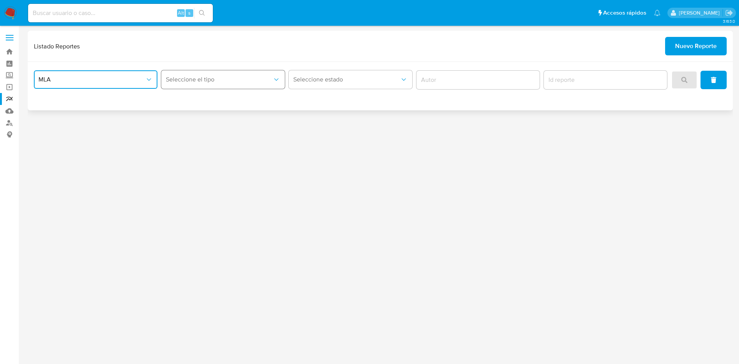
click at [224, 84] on button "Seleccione el tipo" at bounding box center [222, 79] width 123 height 18
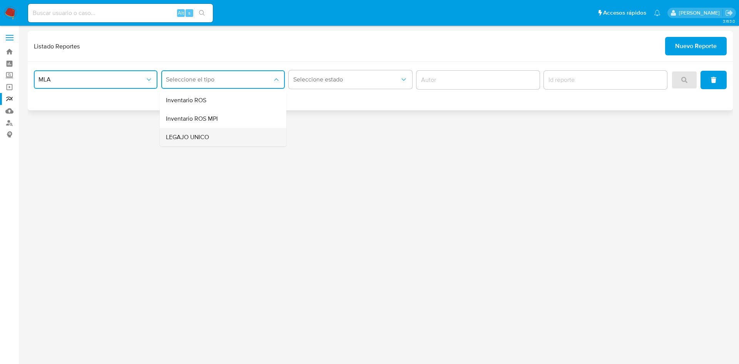
click at [237, 134] on div "LEGAJO UNICO" at bounding box center [221, 137] width 110 height 18
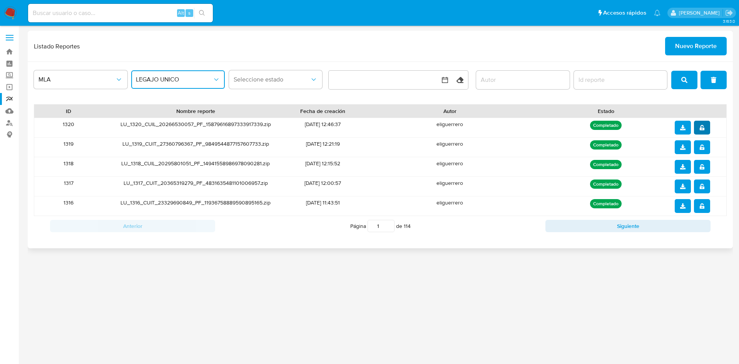
click at [701, 124] on span "notify_security" at bounding box center [701, 128] width 5 height 12
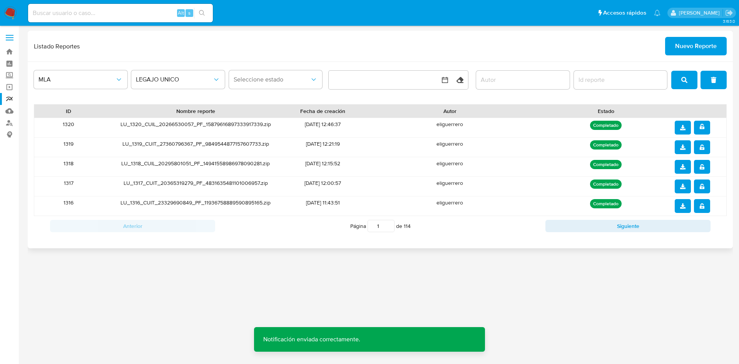
click at [686, 127] on button "download" at bounding box center [682, 128] width 16 height 14
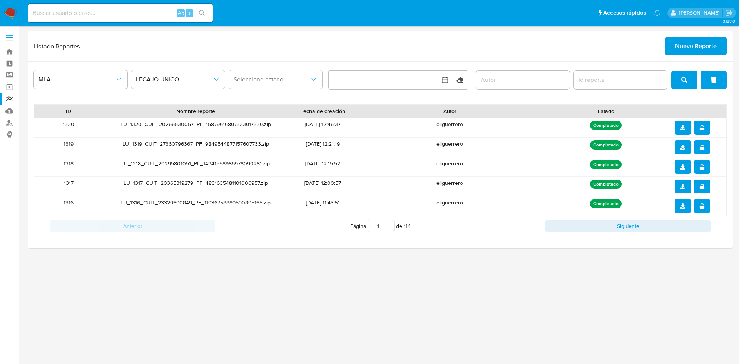
click at [317, 354] on div "3.163.0" at bounding box center [380, 195] width 705 height 328
click at [705, 132] on button "notify_security" at bounding box center [702, 128] width 16 height 14
click at [392, 283] on div "3.163.0" at bounding box center [380, 195] width 705 height 328
